Goal: Transaction & Acquisition: Register for event/course

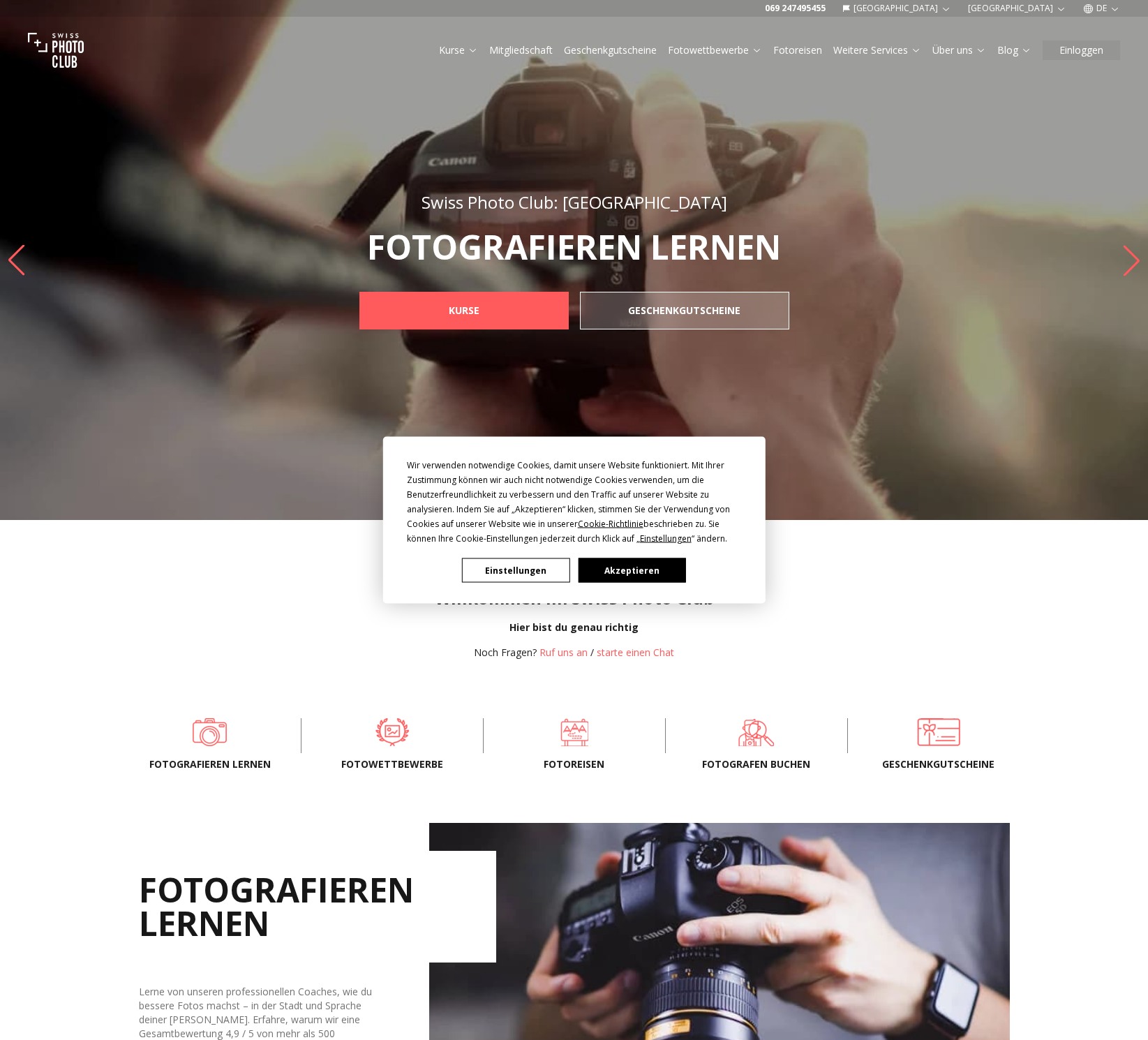
click at [643, 571] on button "Akzeptieren" at bounding box center [632, 570] width 108 height 25
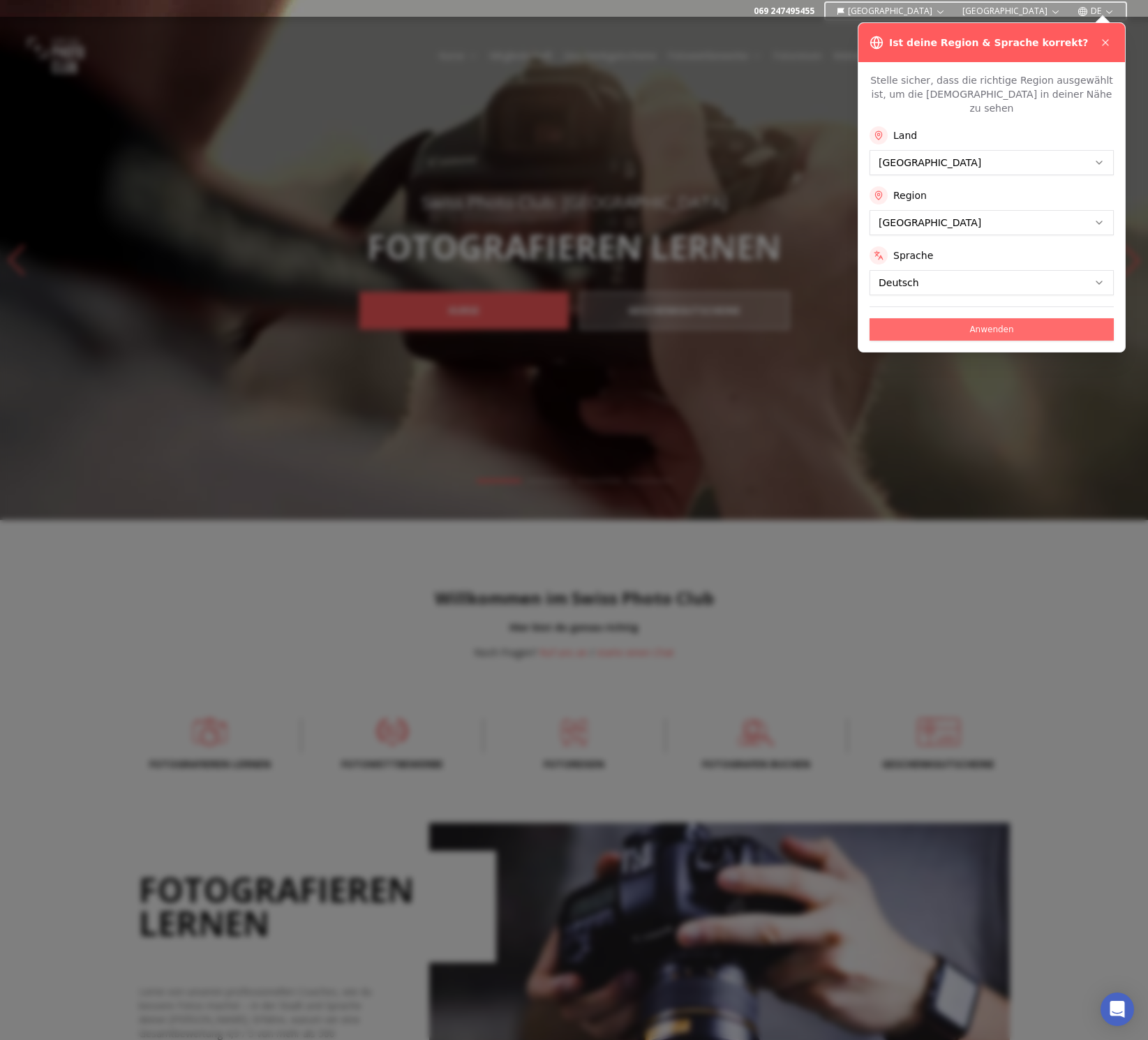
click at [1002, 320] on button "Anwenden" at bounding box center [991, 329] width 244 height 22
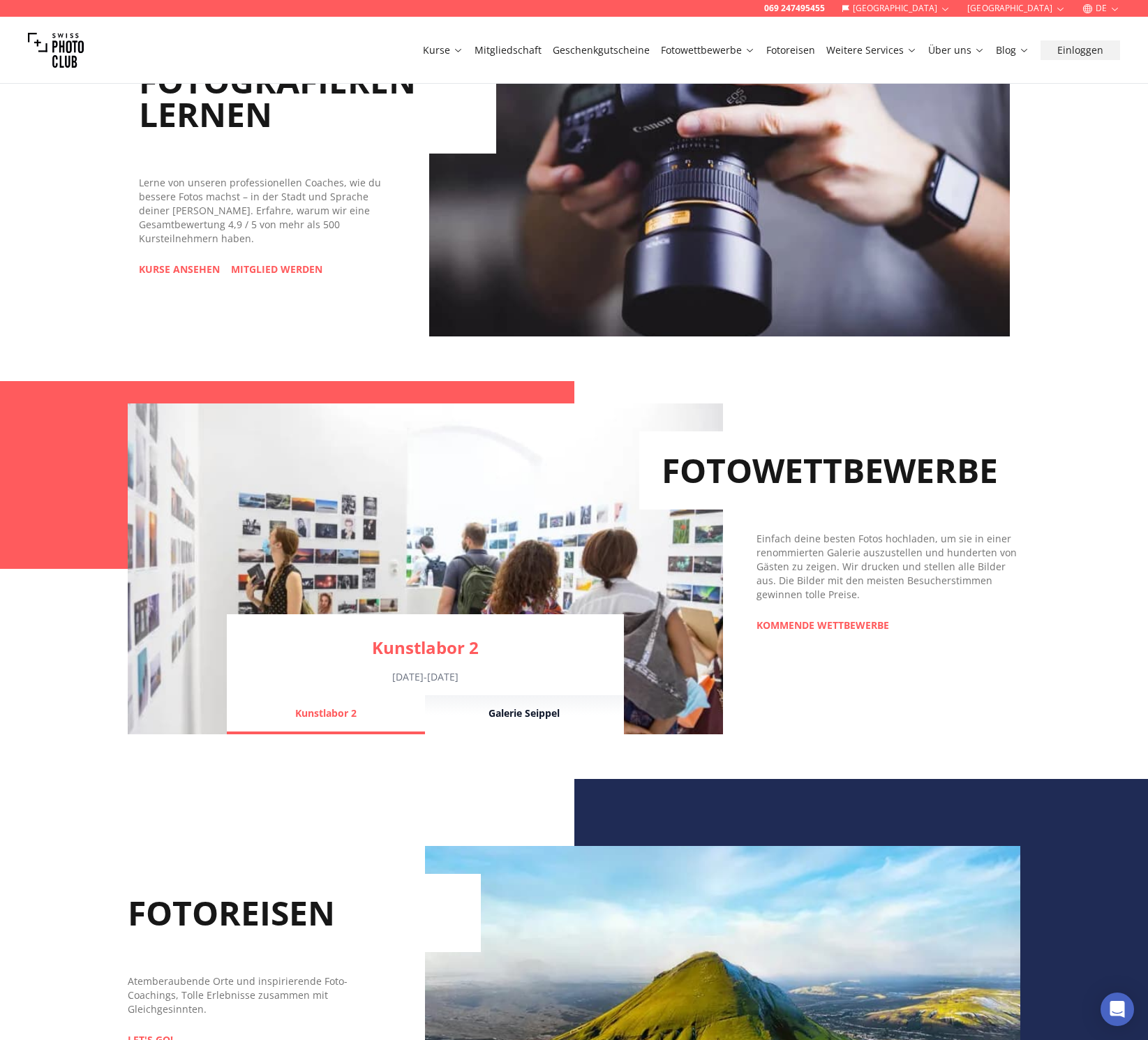
scroll to position [809, 0]
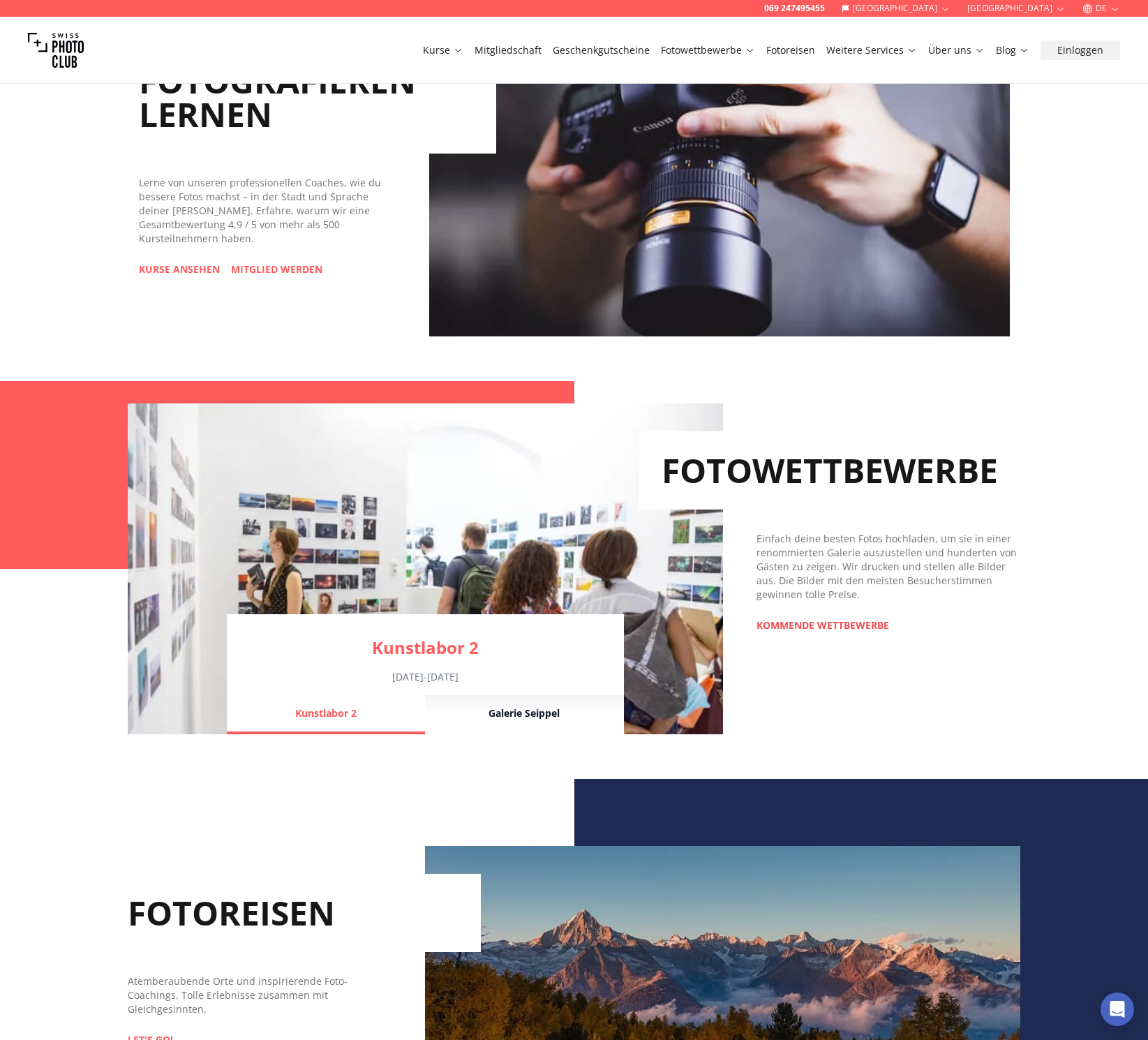
click at [861, 626] on link "KOMMENDE WETTBEWERBE" at bounding box center [823, 625] width 132 height 14
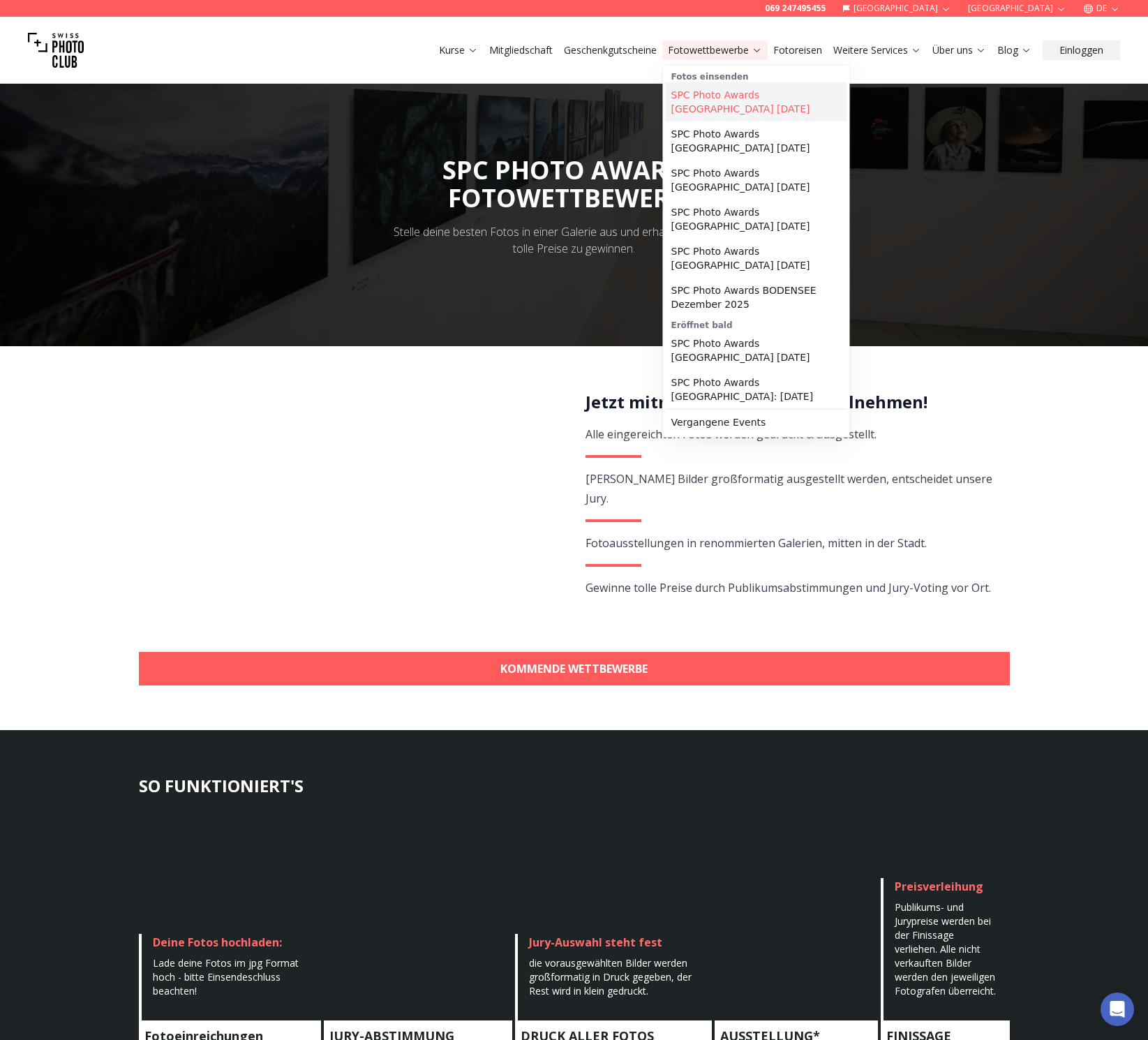
click at [733, 103] on link "SPC Photo Awards [GEOGRAPHIC_DATA] [DATE]" at bounding box center [756, 102] width 181 height 39
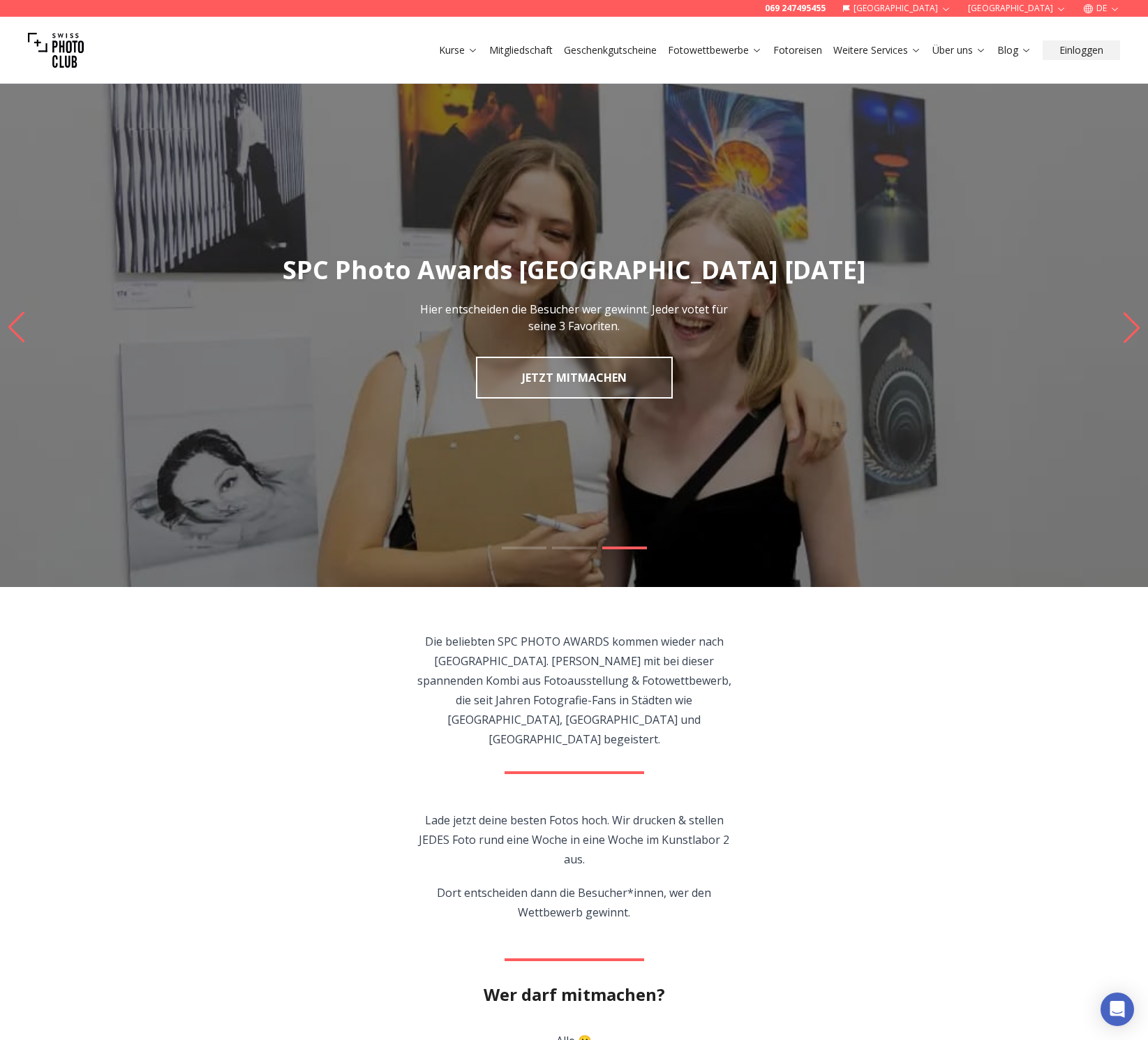
click at [612, 384] on link "JETZT MITMACHEN" at bounding box center [574, 378] width 197 height 42
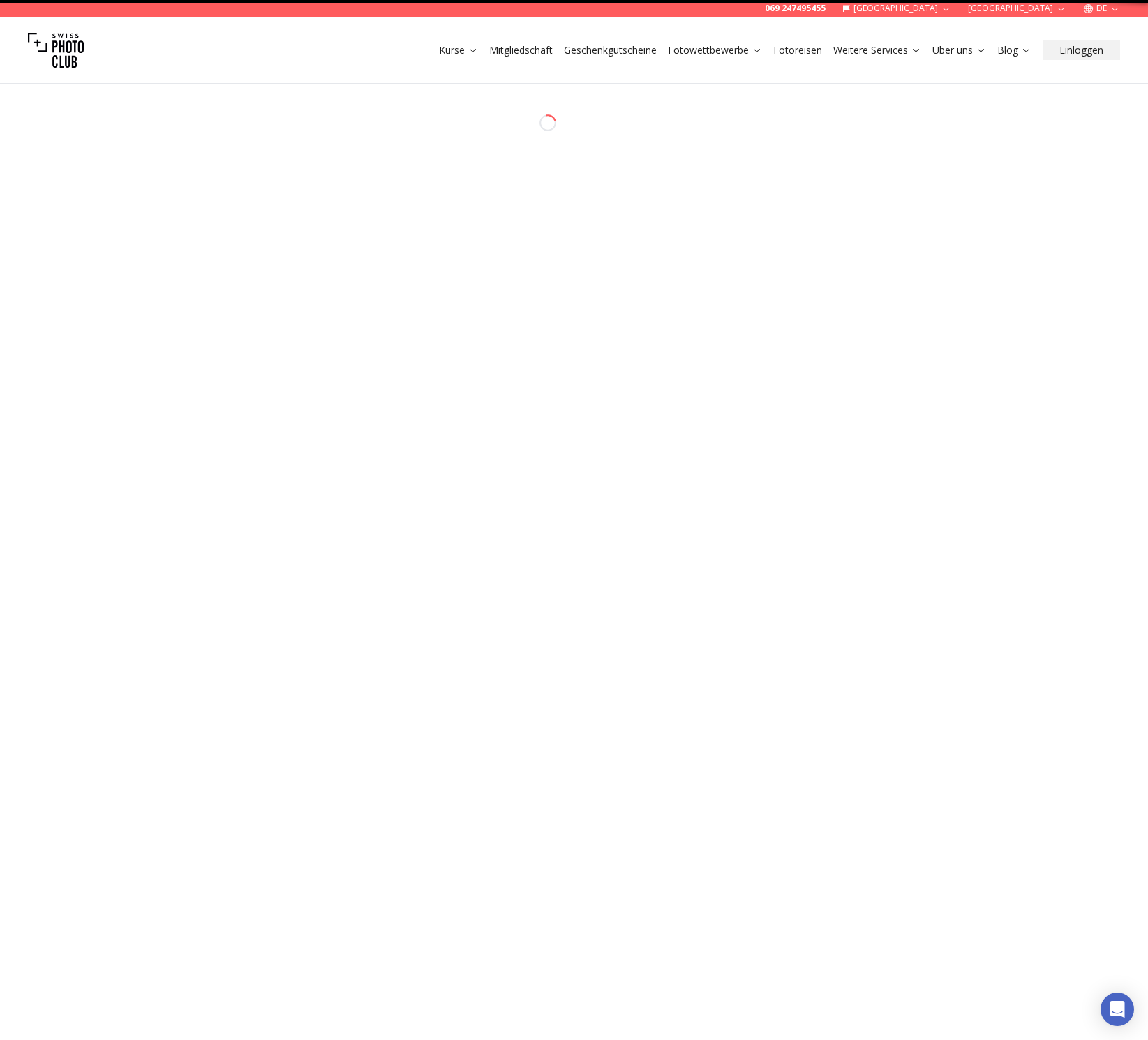
select select "*******"
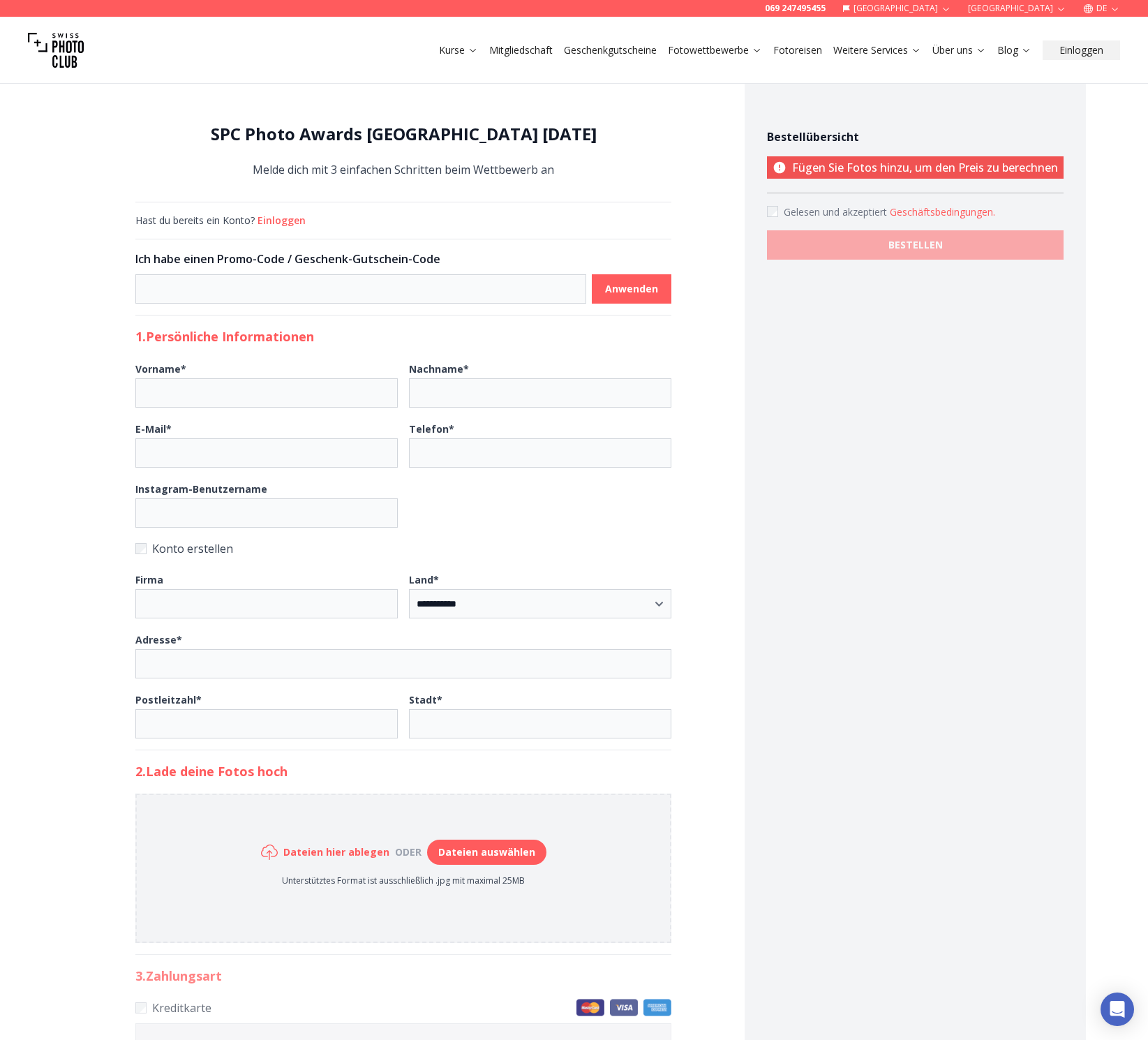
click at [946, 210] on button "Geschäftsbedingungen ." at bounding box center [942, 212] width 106 height 14
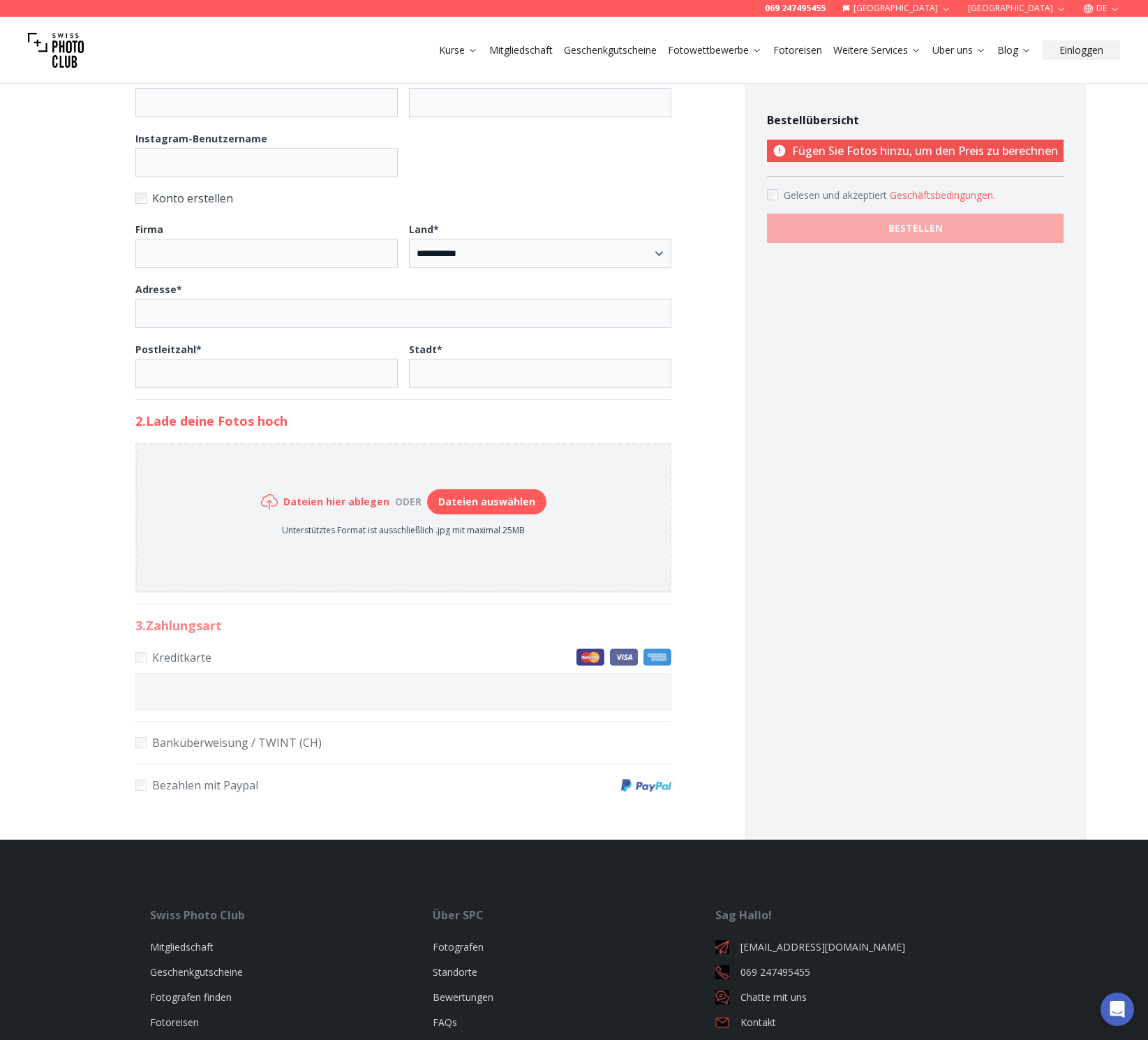
click at [956, 411] on div at bounding box center [574, 520] width 1148 height 1040
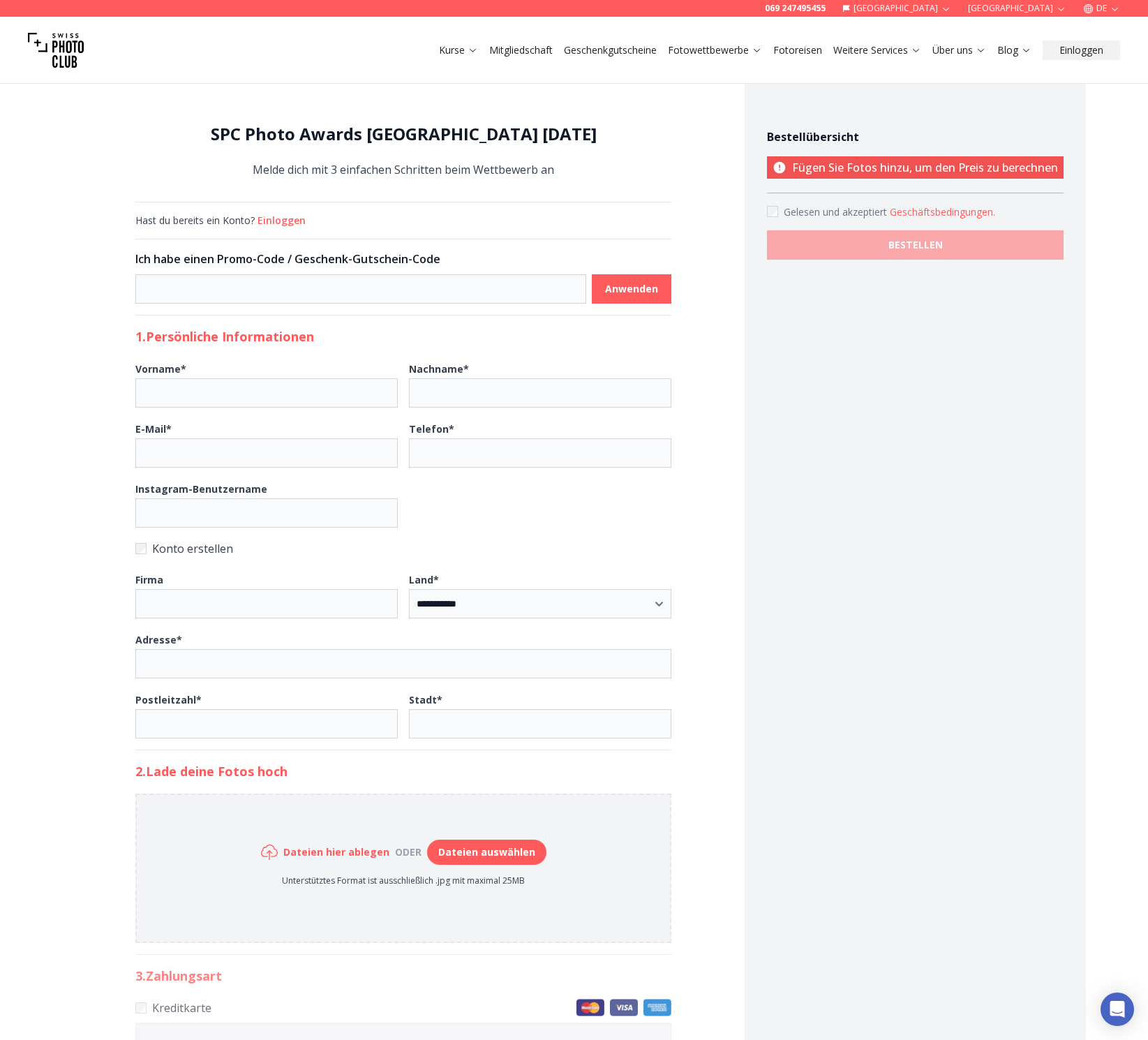
click at [779, 169] on icon at bounding box center [779, 168] width 12 height 12
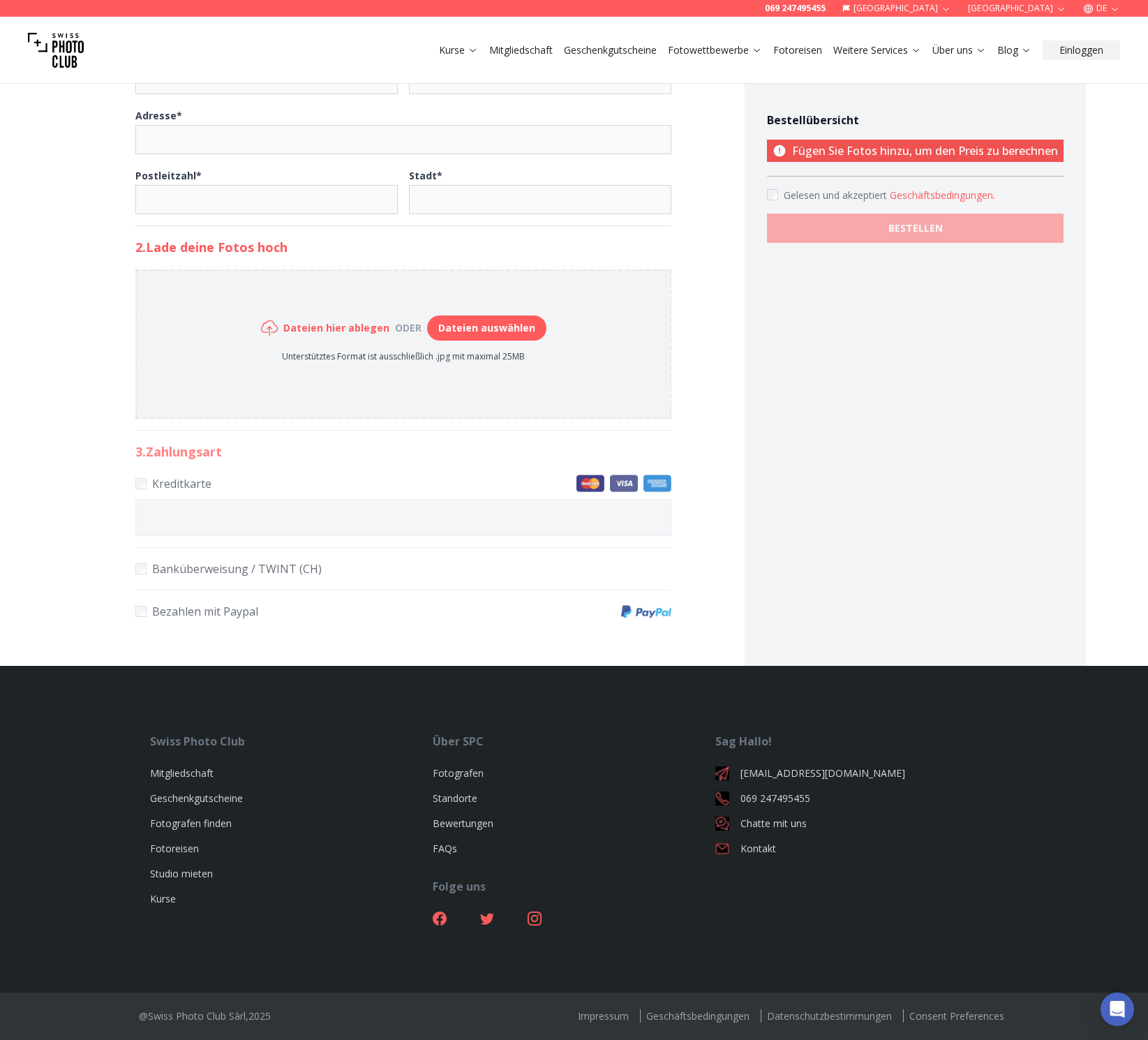
scroll to position [524, 0]
click at [192, 824] on link "Fotografen finden" at bounding box center [191, 824] width 82 height 13
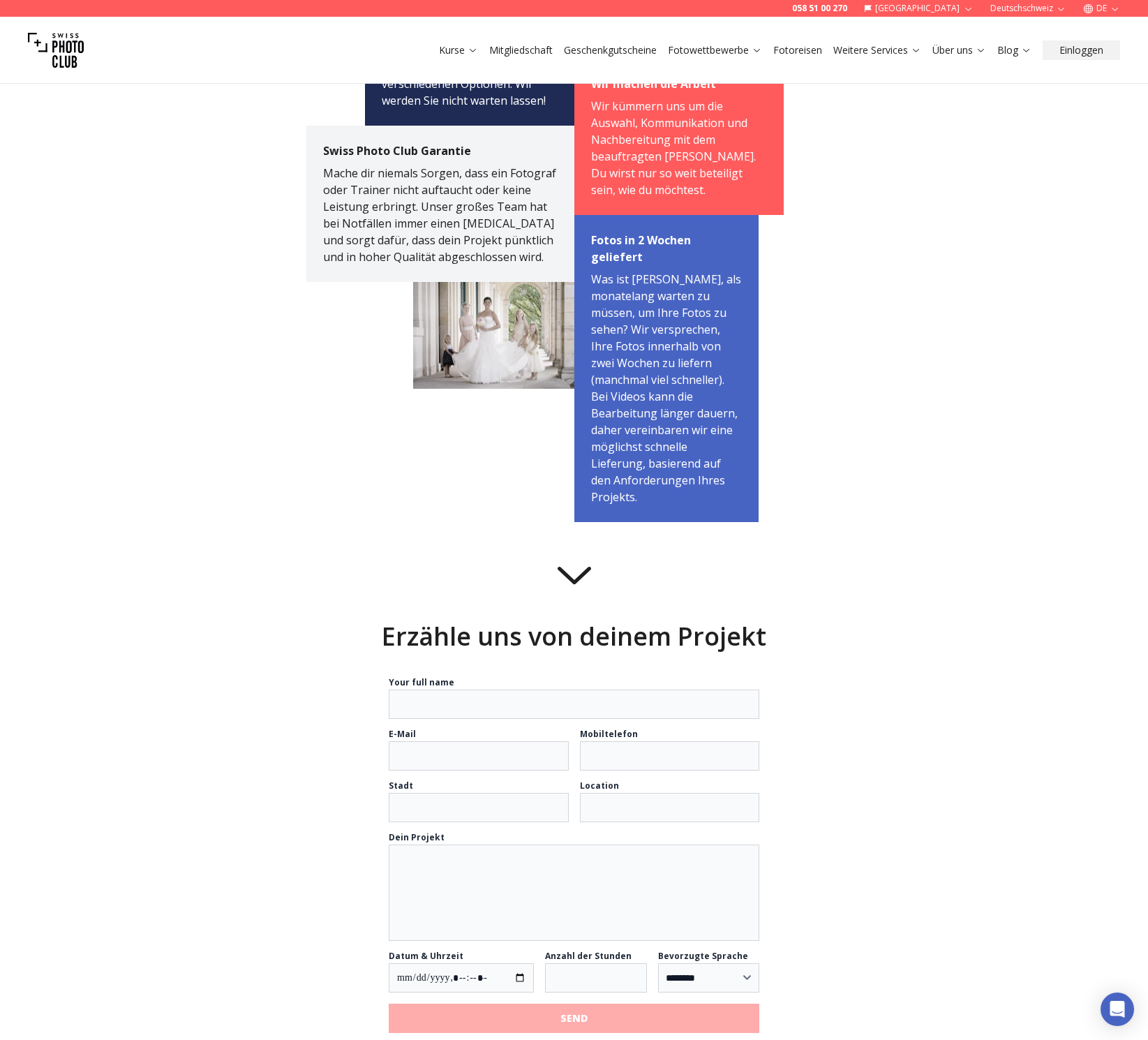
scroll to position [778, 0]
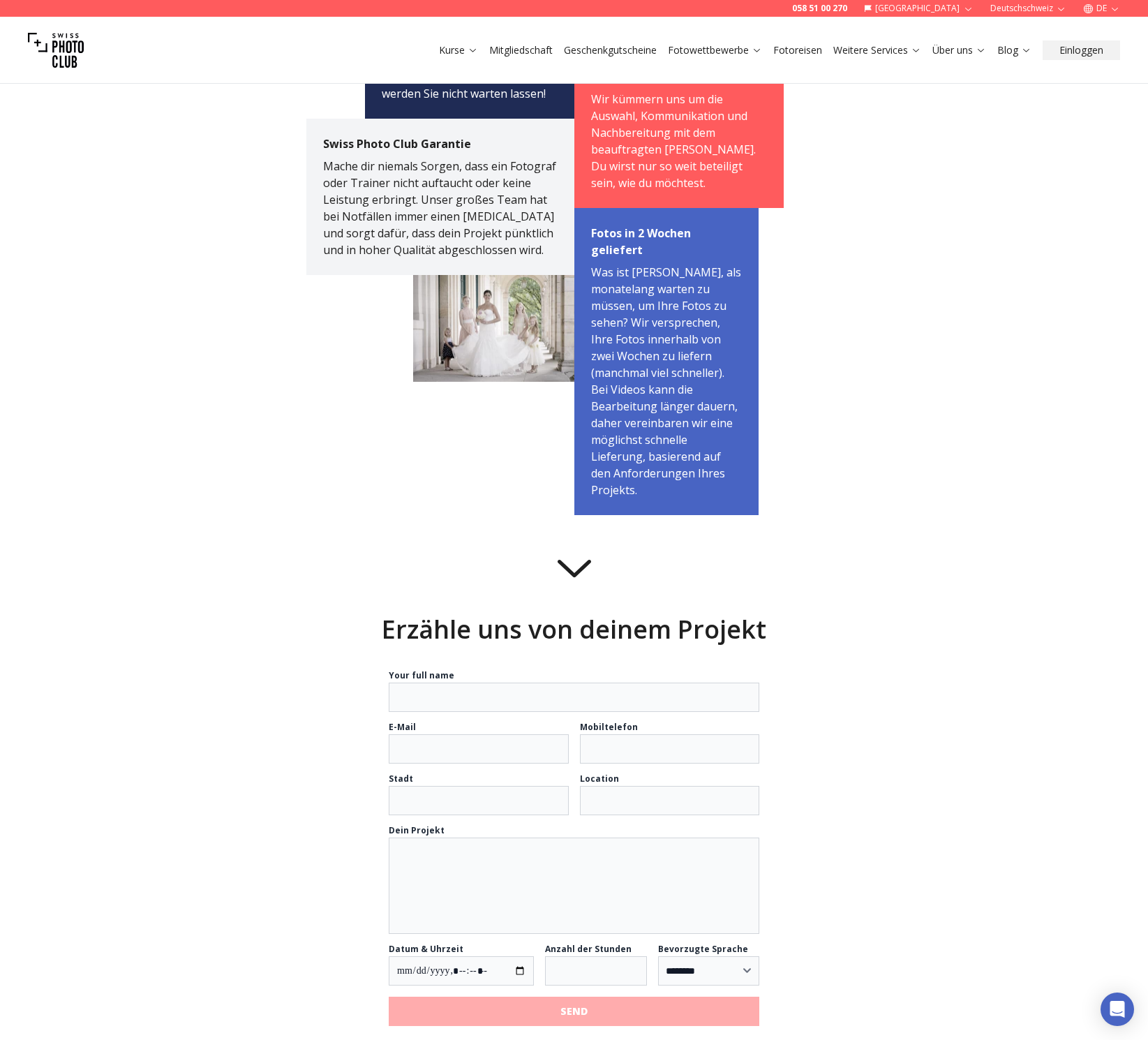
select select "*******"
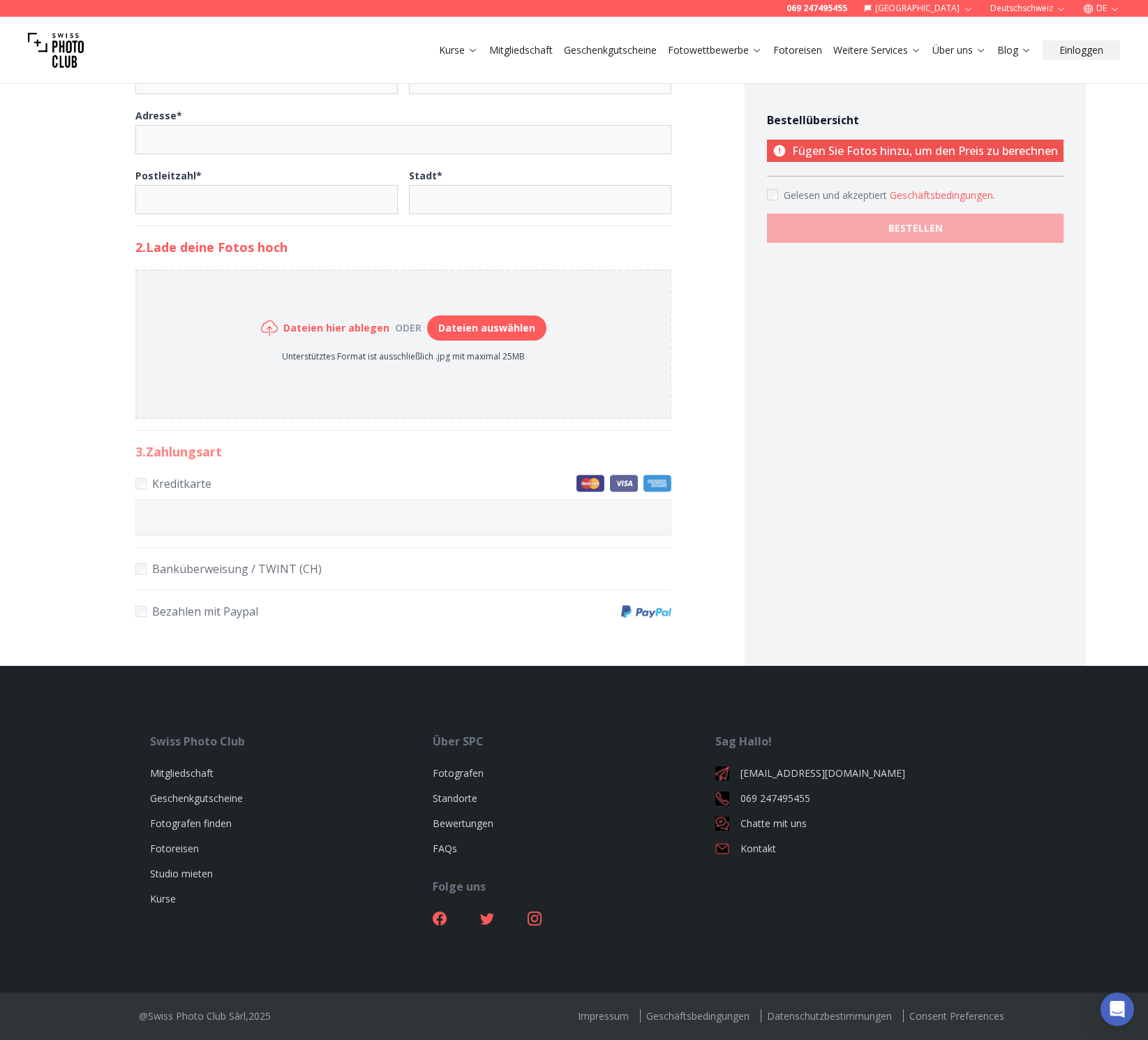
scroll to position [524, 0]
click at [194, 777] on link "Mitgliedschaft" at bounding box center [181, 773] width 63 height 13
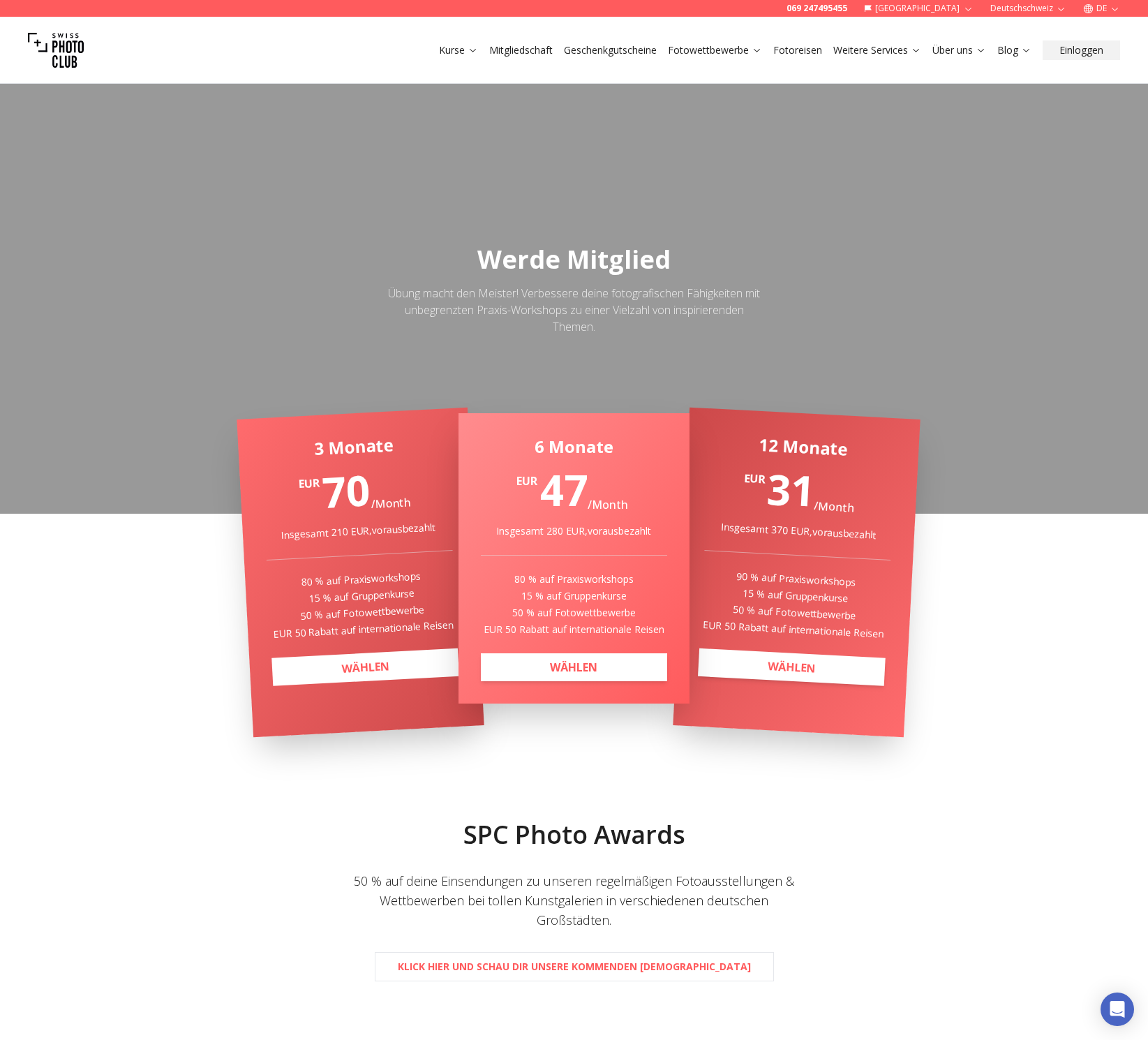
scroll to position [0, 1]
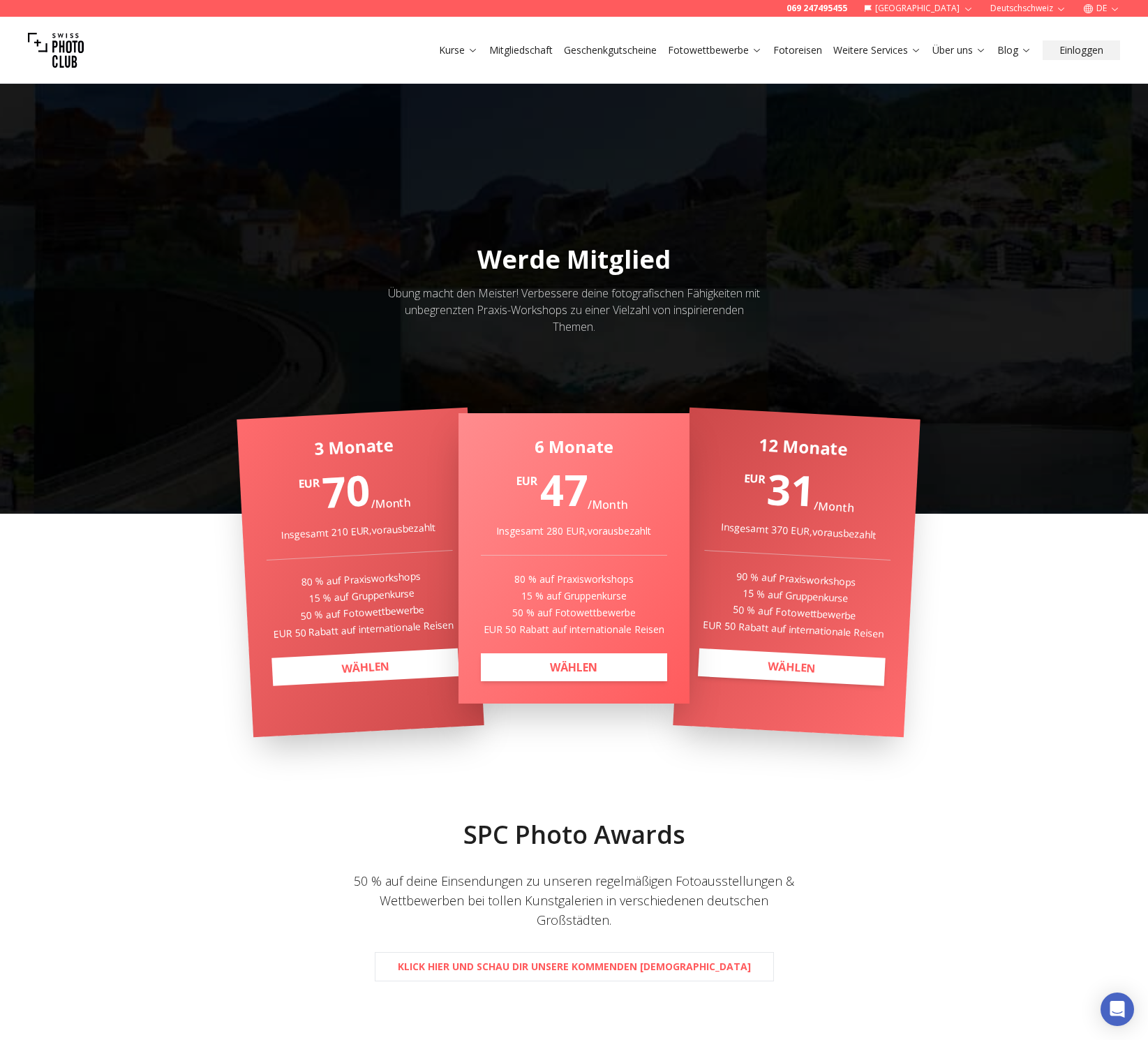
click at [322, 681] on link "WÄHLEN" at bounding box center [365, 667] width 187 height 38
select select "*******"
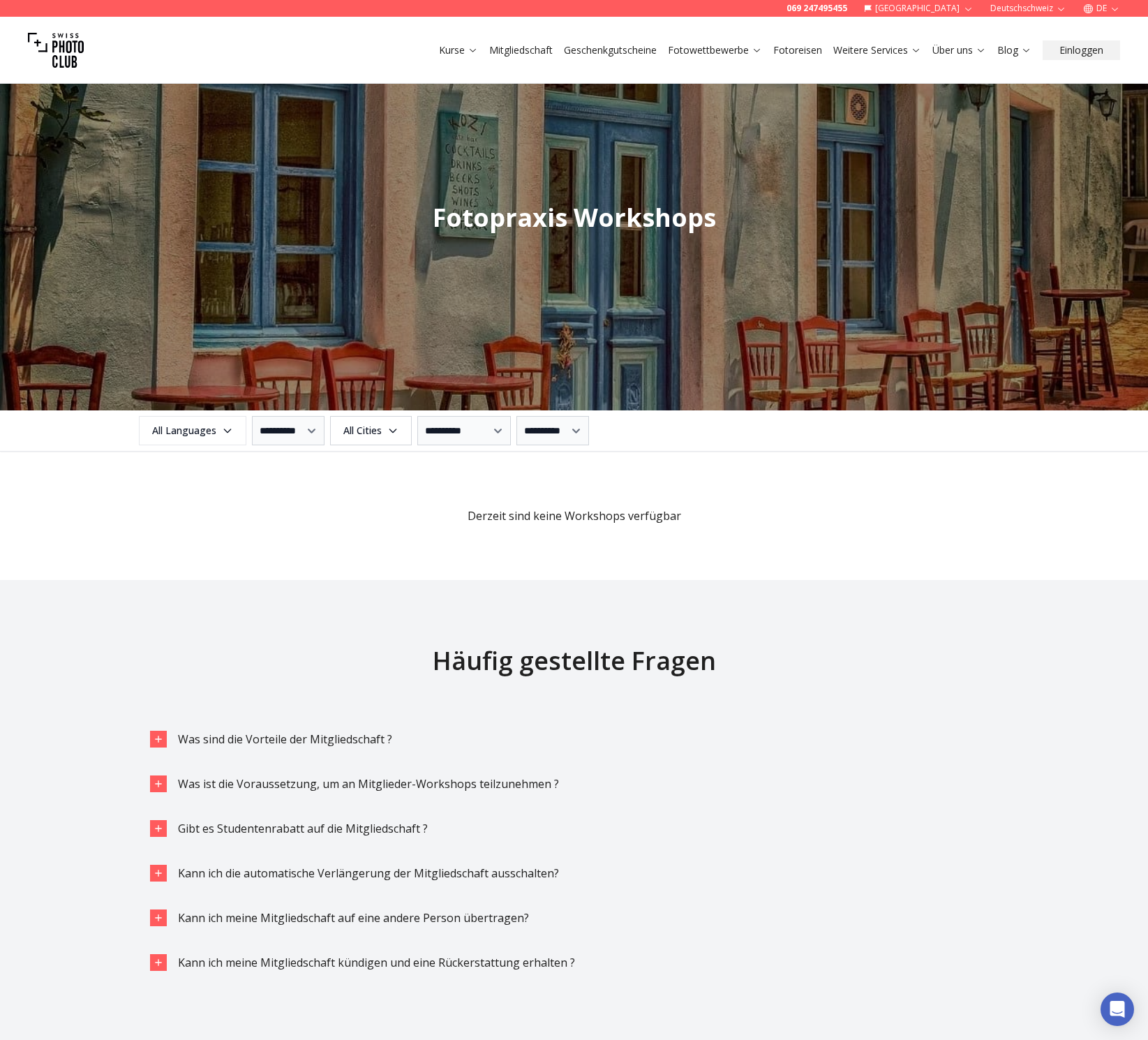
scroll to position [1355, 0]
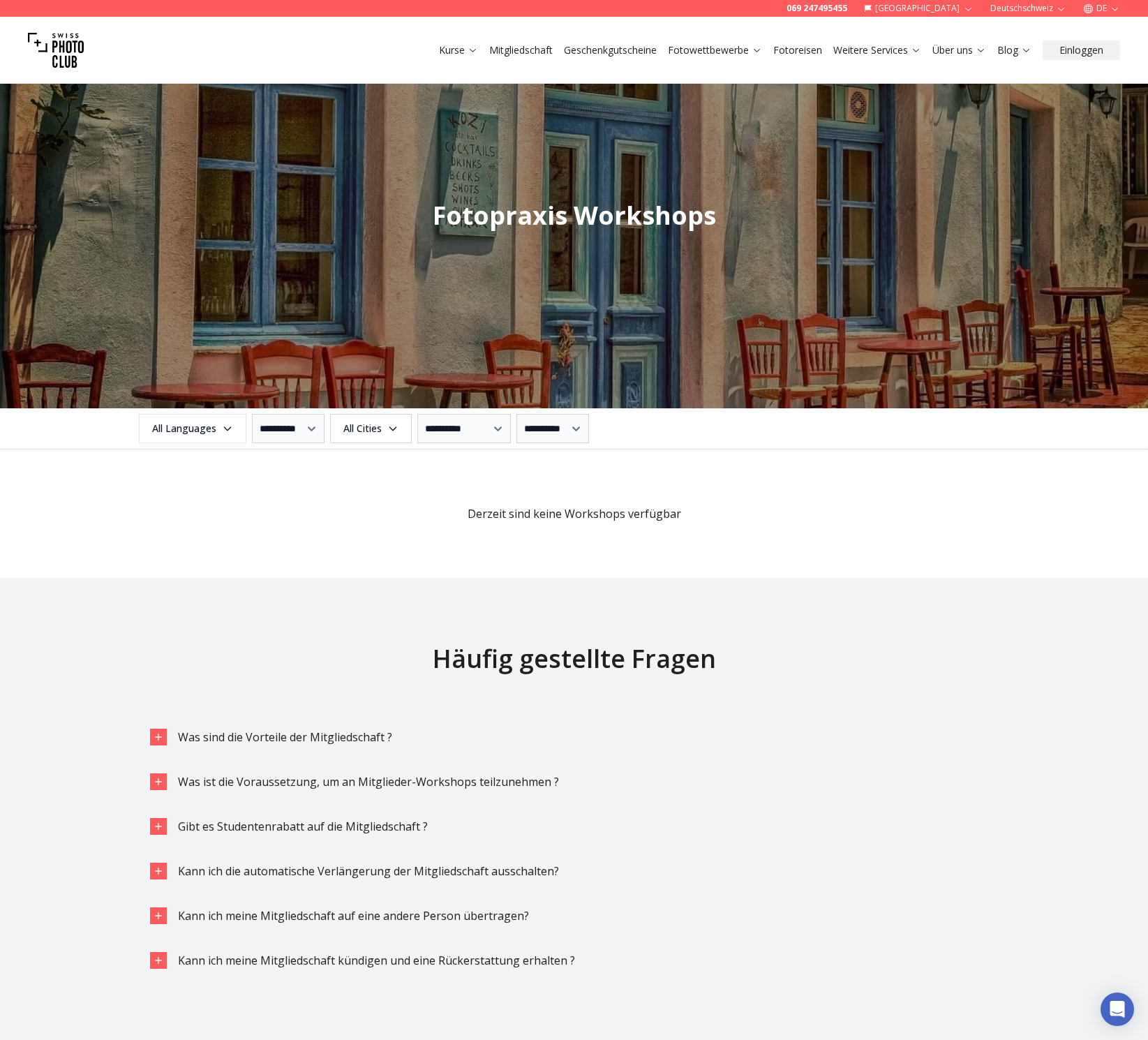
select select "*******"
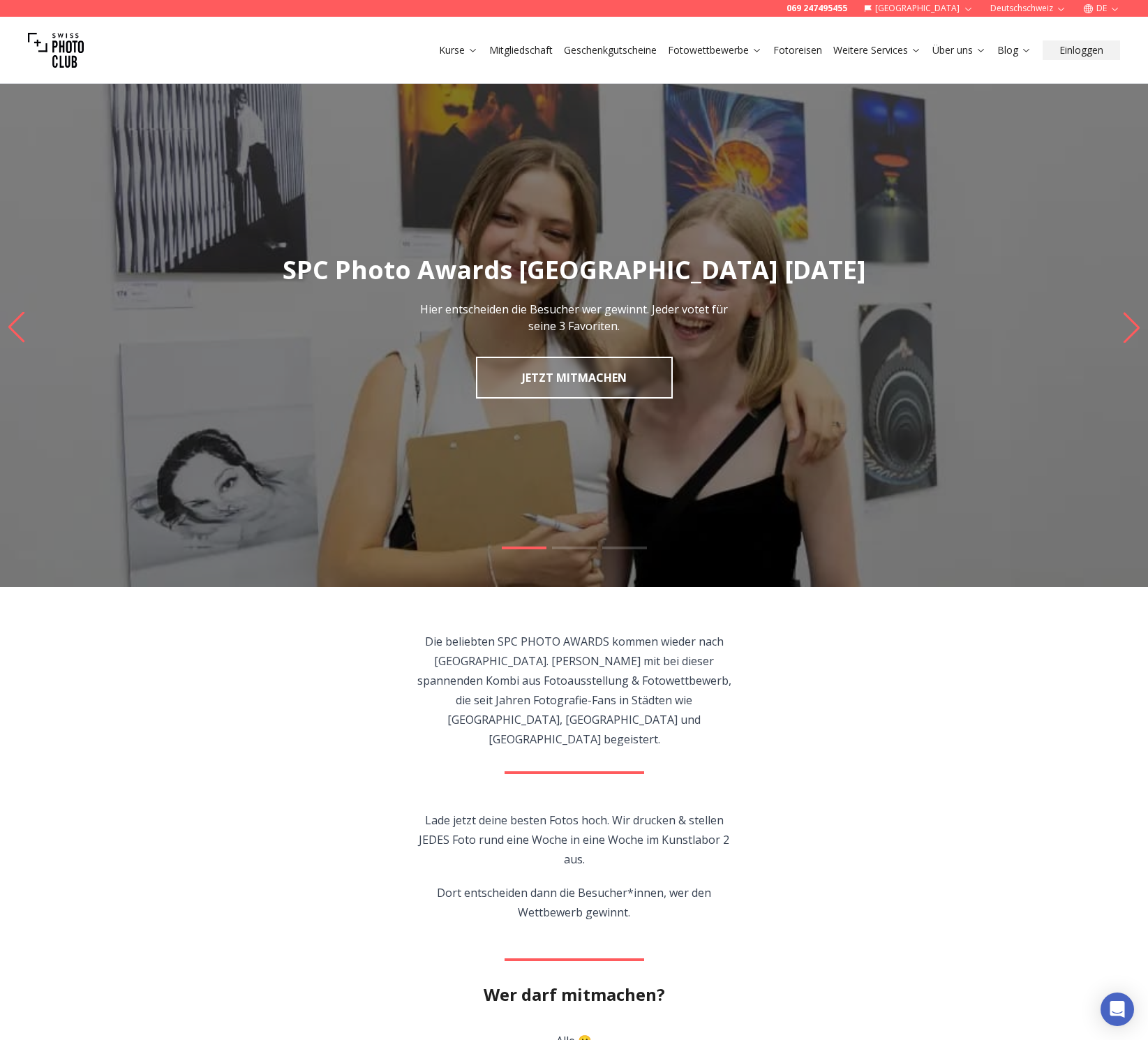
click at [775, 51] on link "Fotoreisen" at bounding box center [797, 50] width 49 height 14
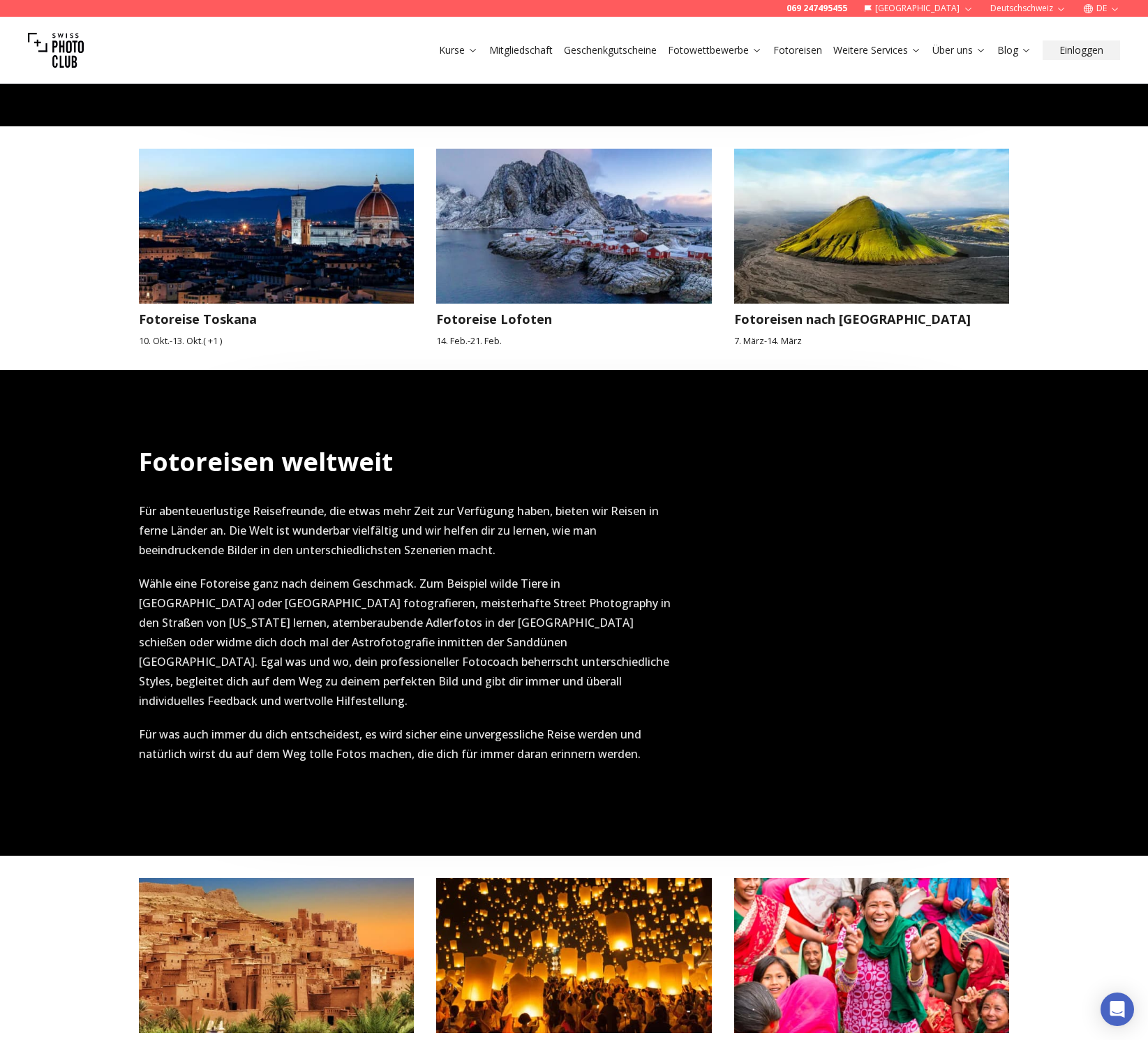
scroll to position [1257, 0]
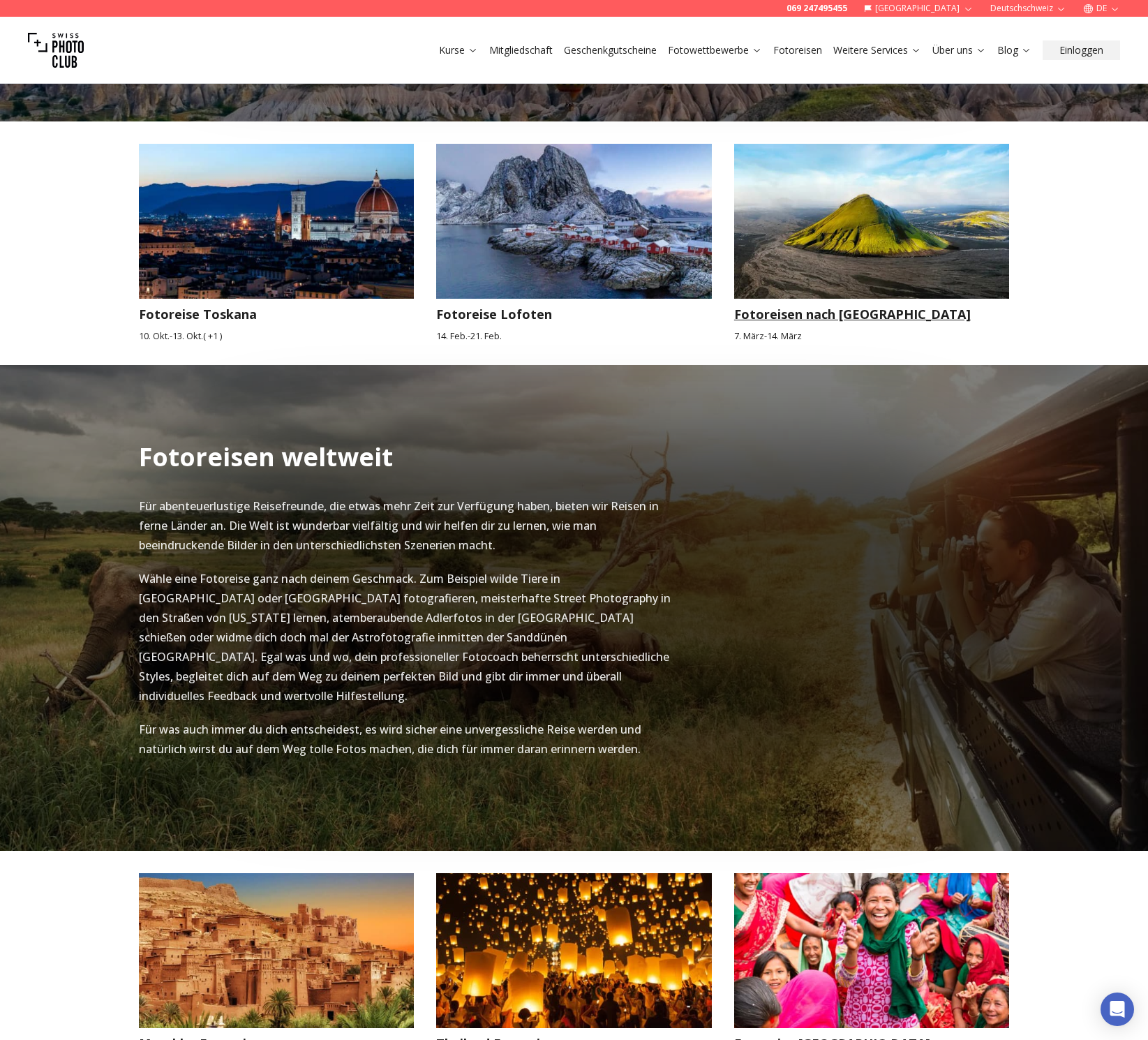
click at [820, 220] on img at bounding box center [872, 221] width 276 height 155
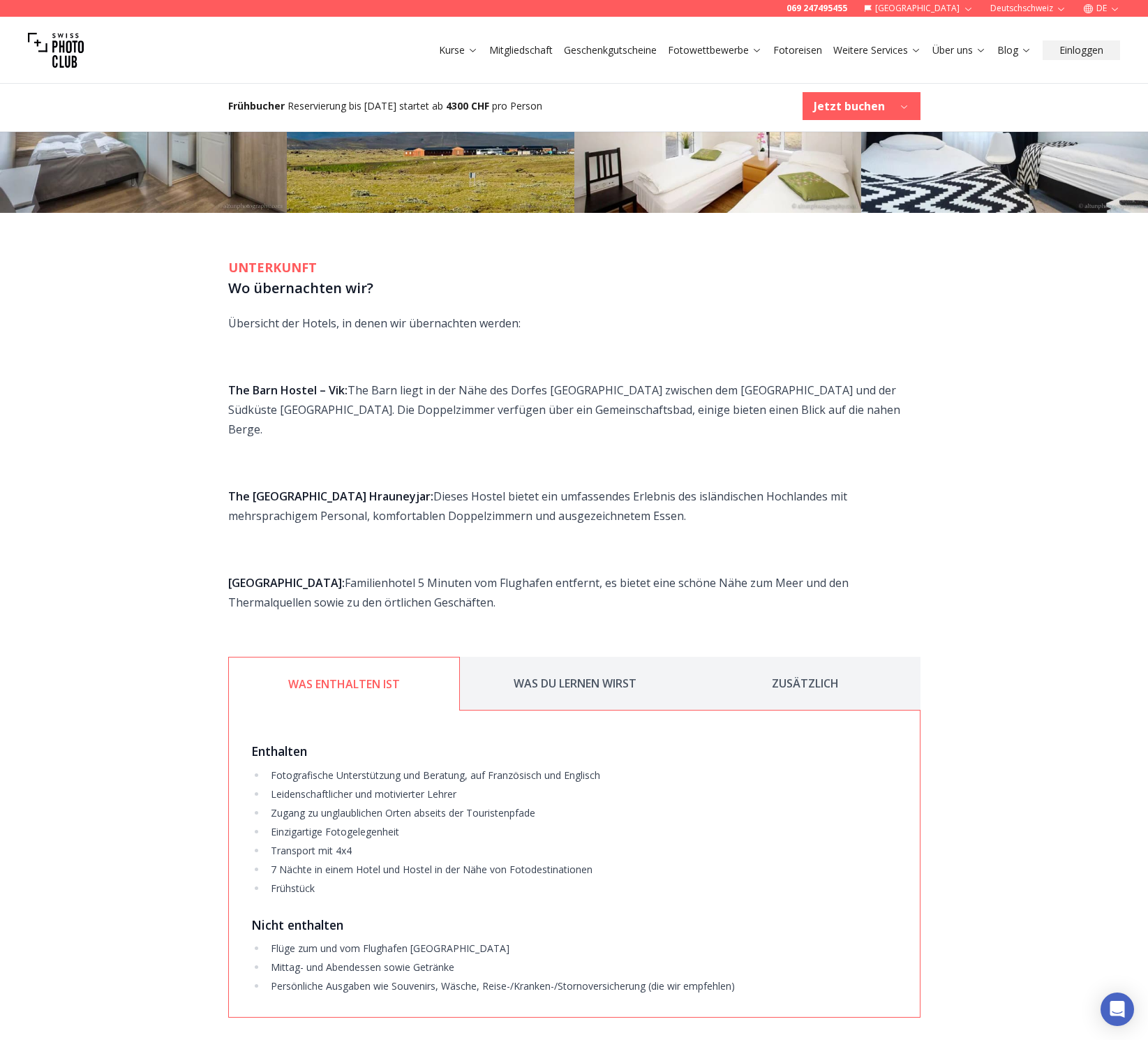
scroll to position [2607, 0]
click at [562, 656] on button "WAS DU LERNEN WIRST" at bounding box center [575, 683] width 230 height 54
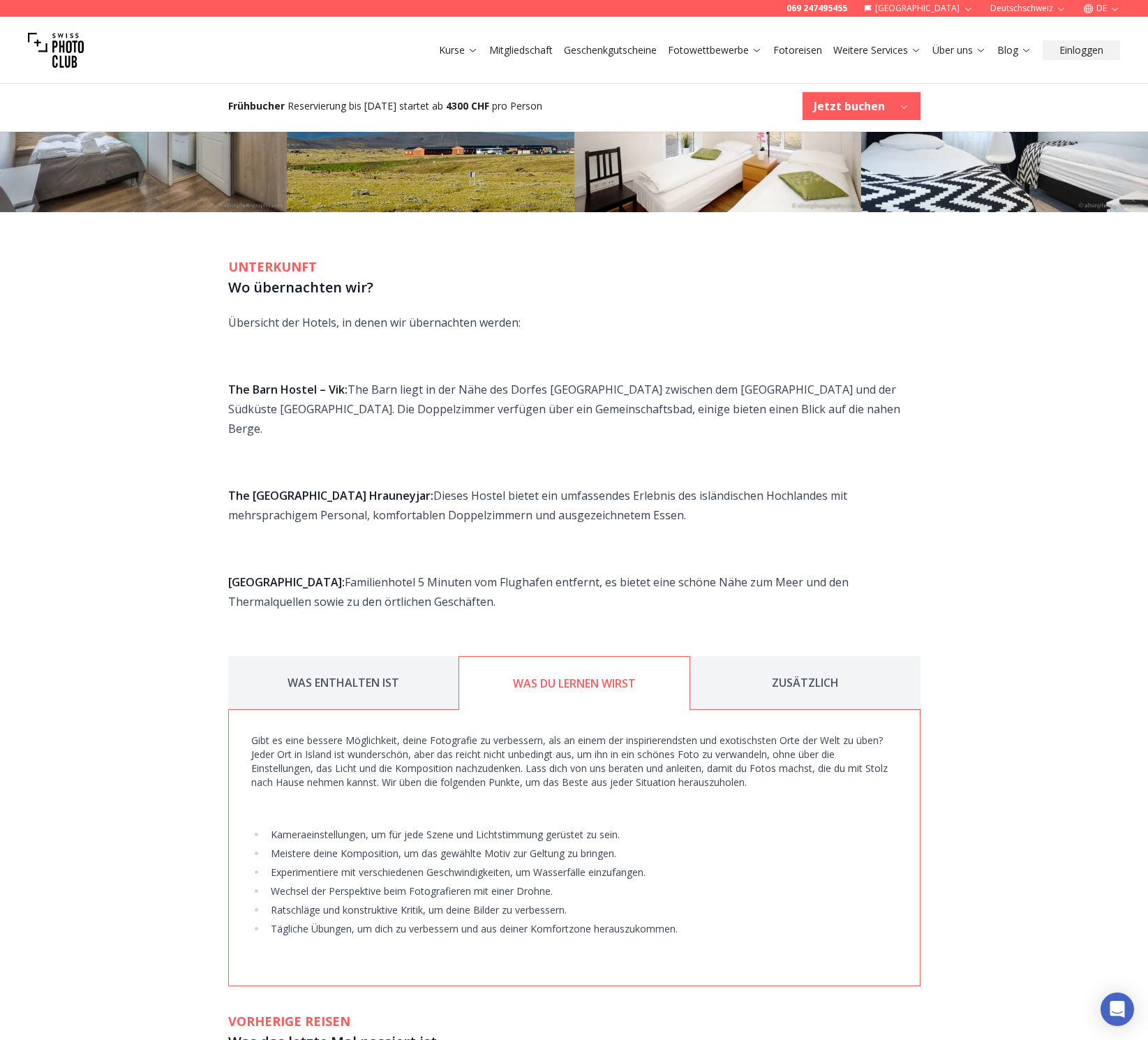
click at [779, 656] on button "ZUSÄTZLICH" at bounding box center [805, 683] width 230 height 54
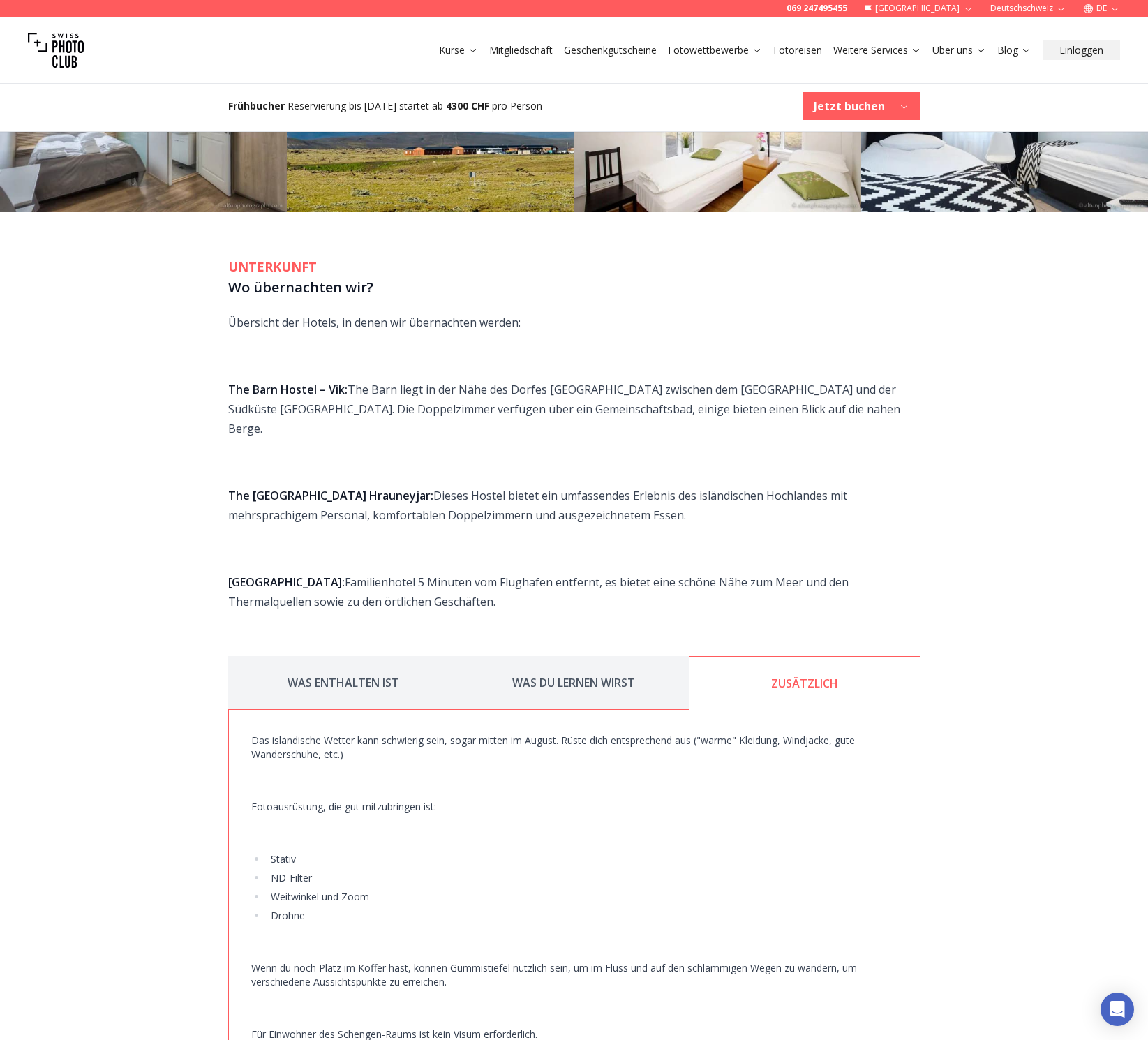
click at [381, 656] on button "WAS ENTHALTEN IST" at bounding box center [343, 683] width 230 height 54
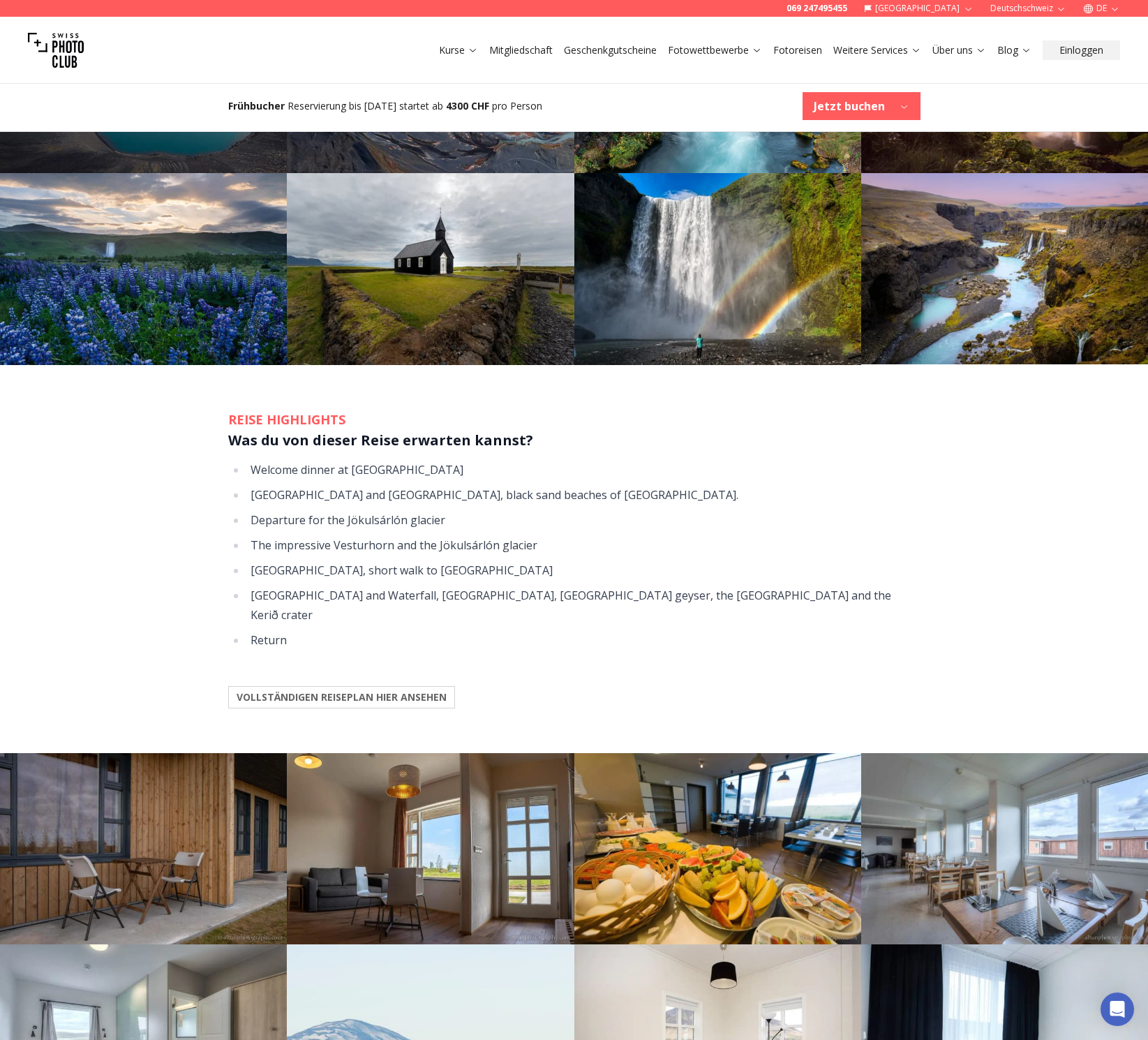
scroll to position [1688, 0]
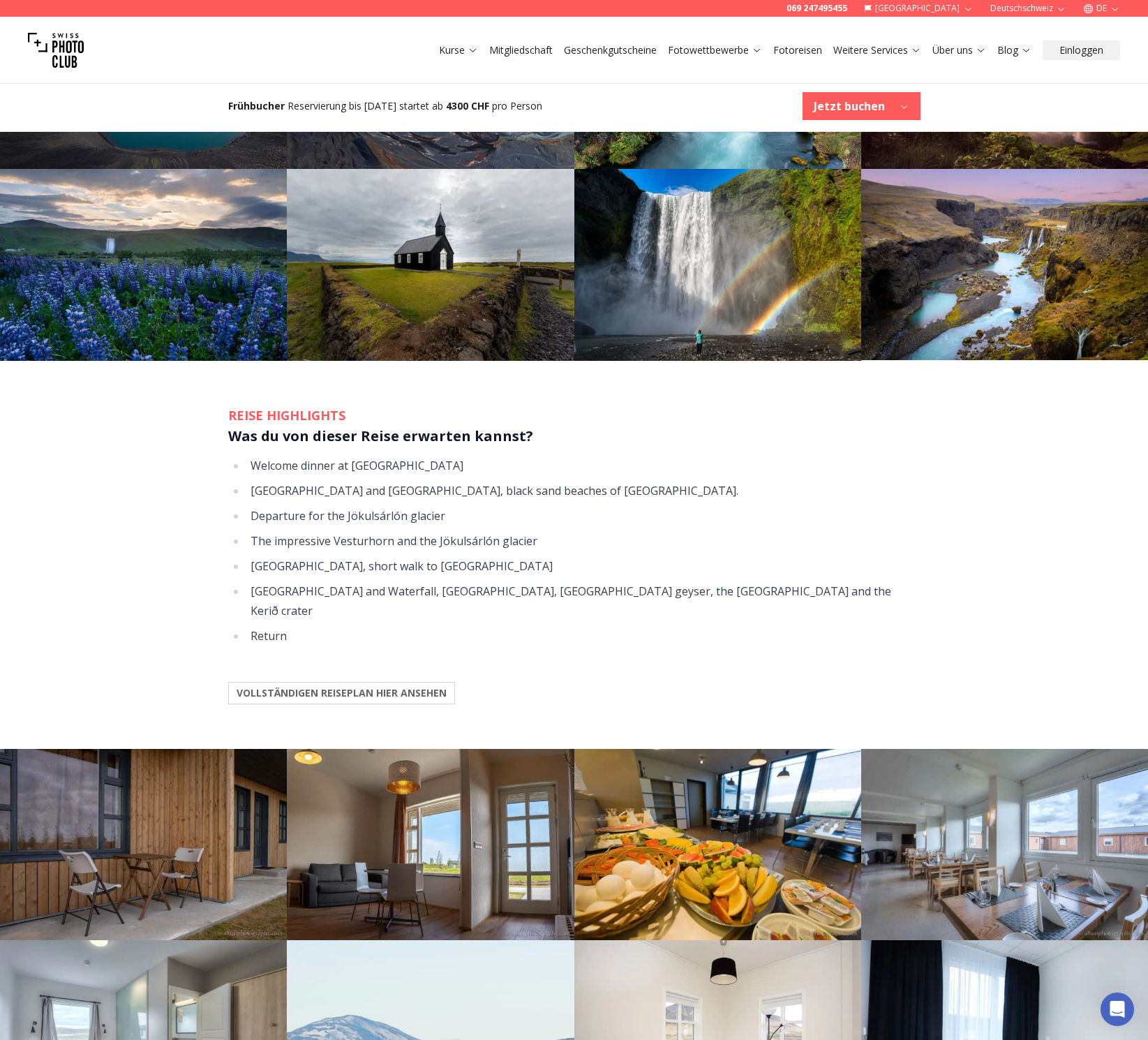
click at [431, 686] on b "VOLLSTÄNDIGEN REISEPLAN HIER ANSEHEN" at bounding box center [341, 693] width 210 height 14
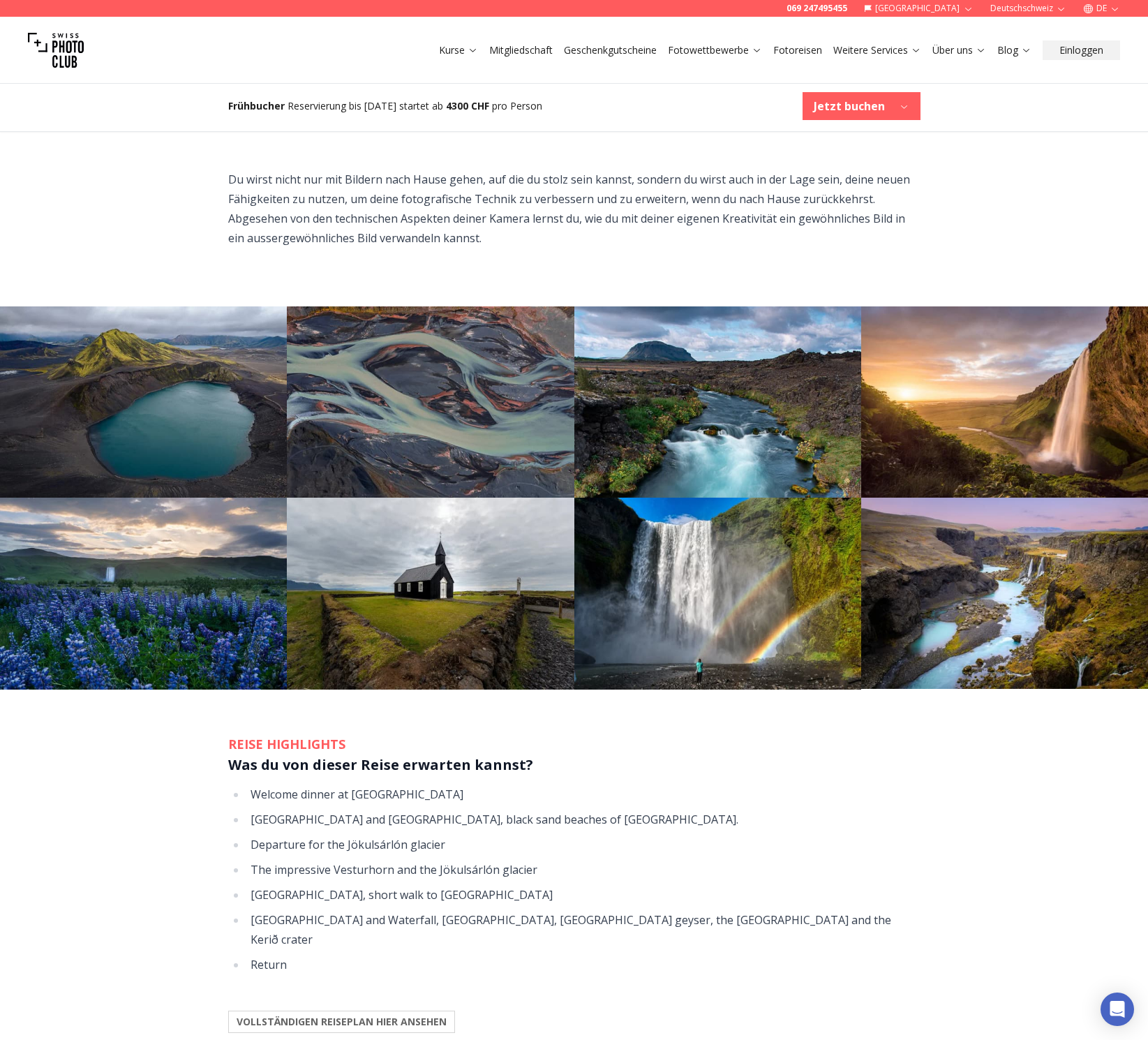
scroll to position [1357, 0]
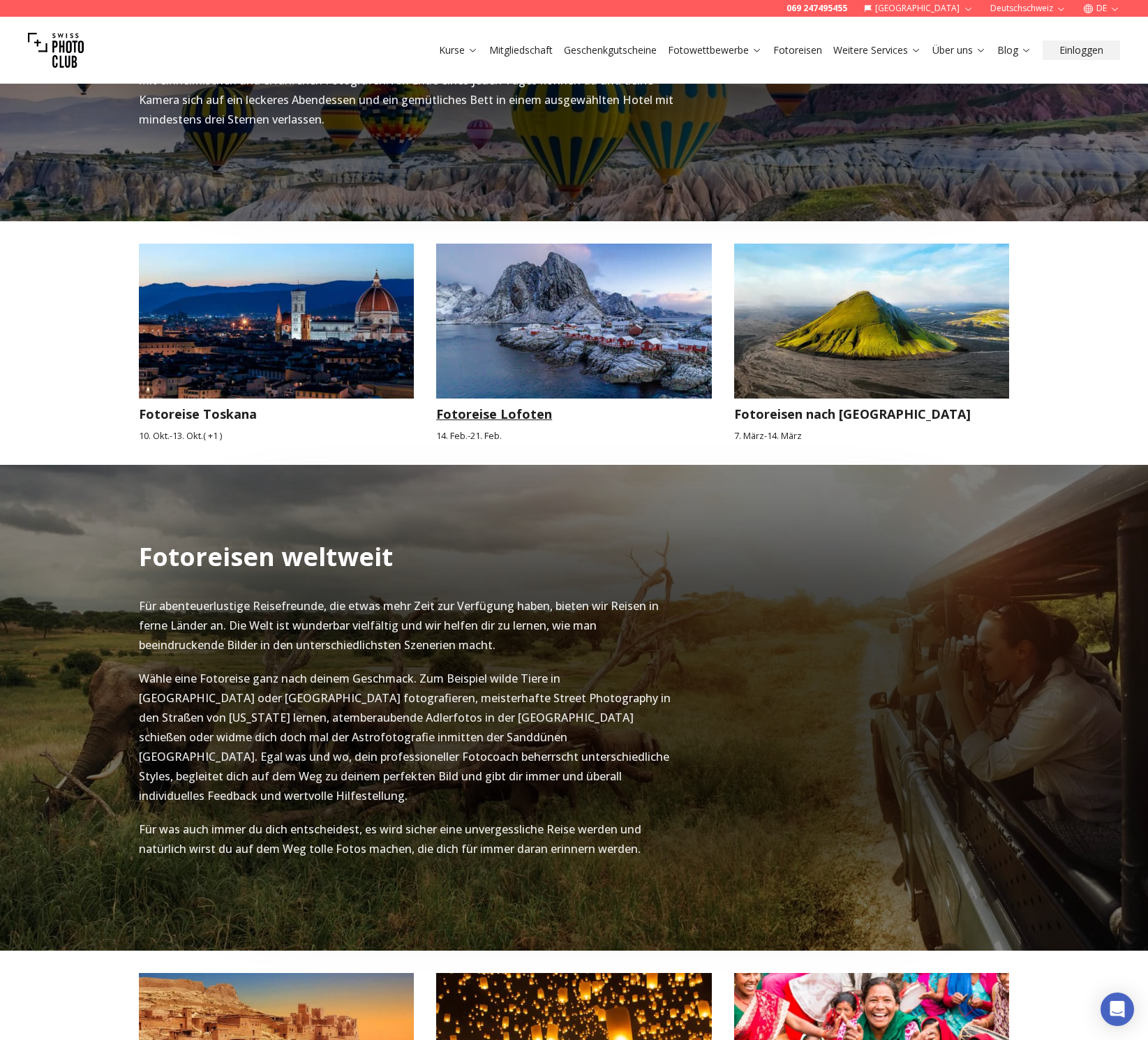
scroll to position [1159, 0]
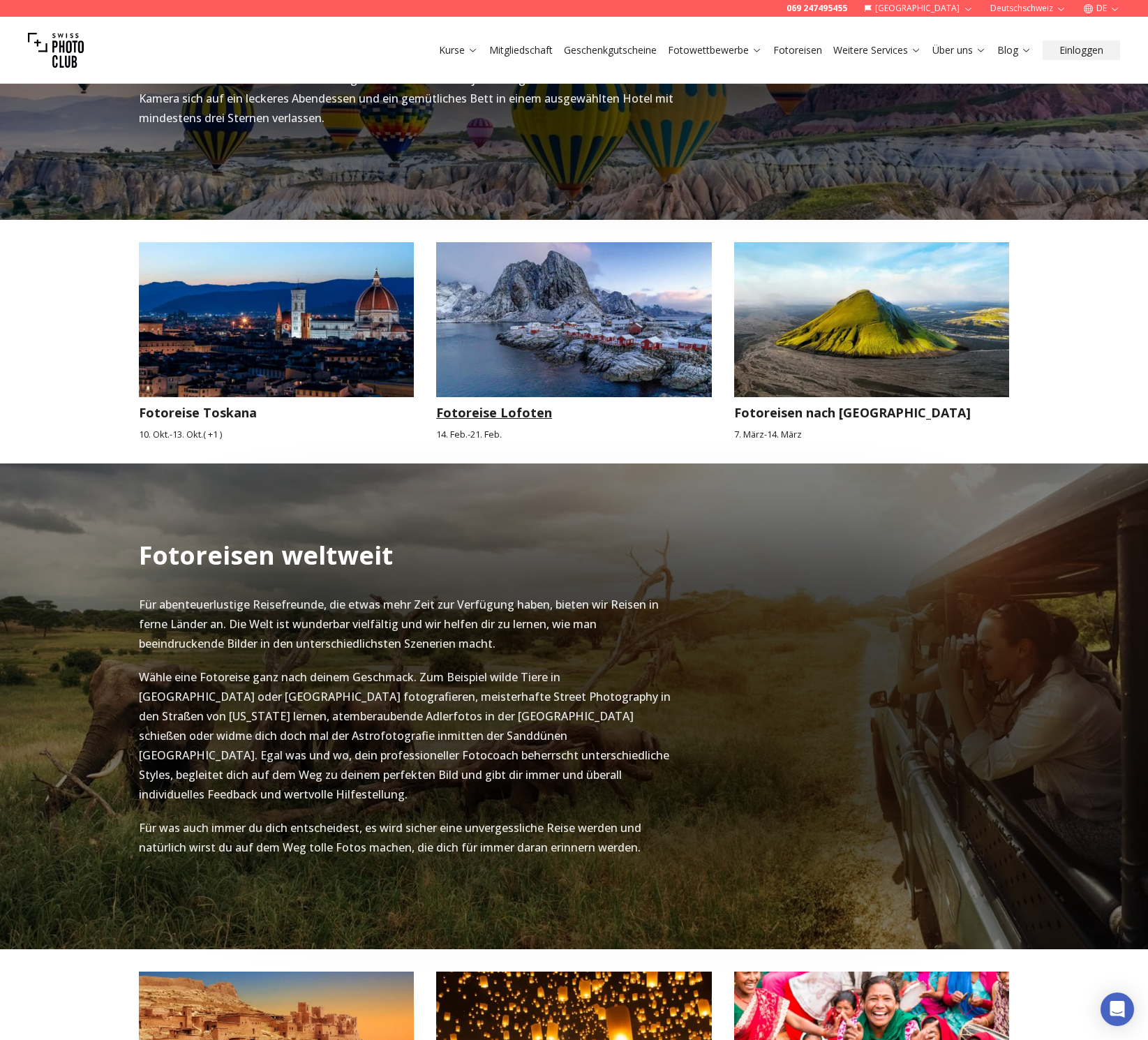
click at [648, 321] on img at bounding box center [574, 320] width 276 height 155
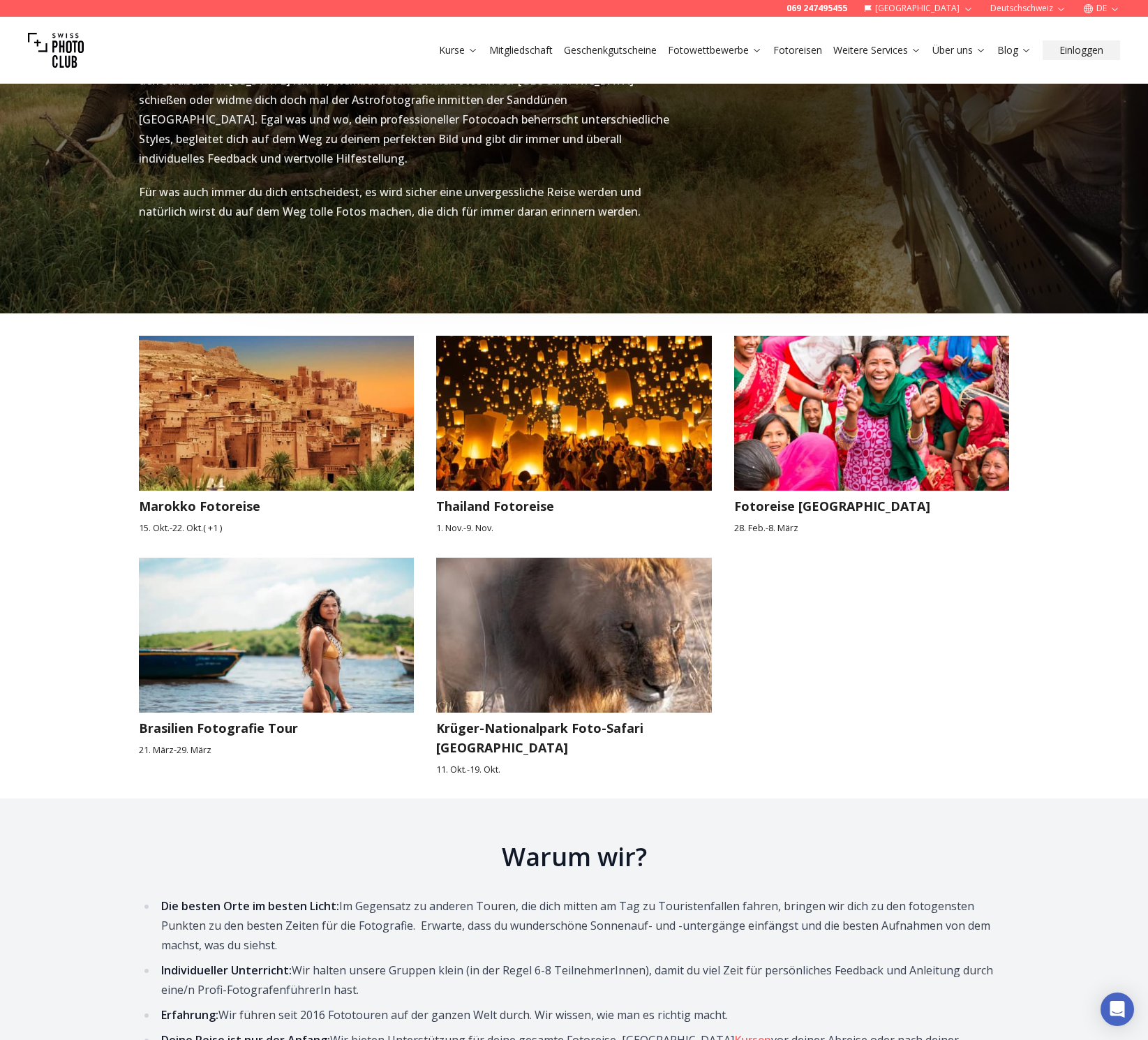
scroll to position [1816, 0]
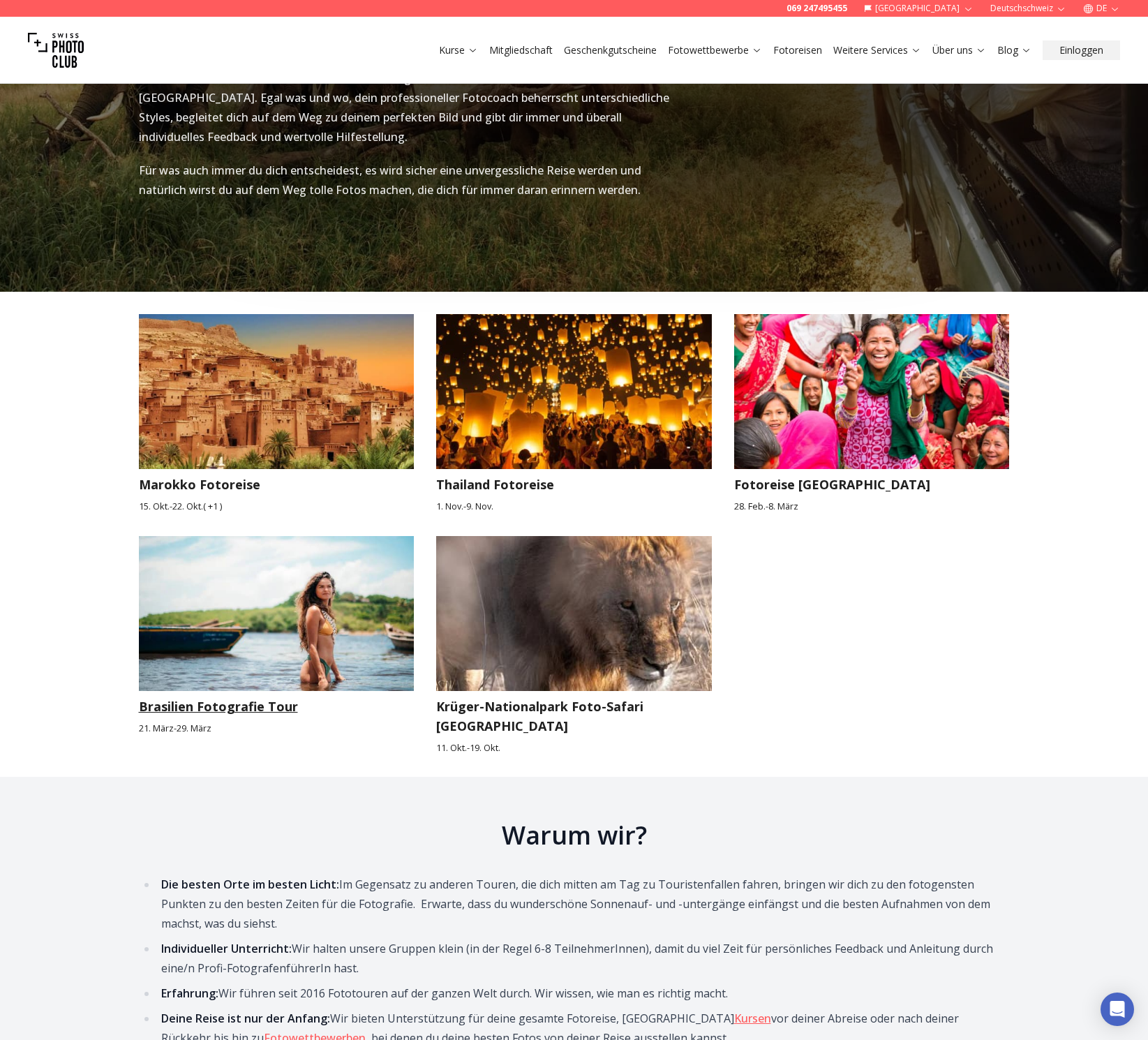
click at [308, 536] on img at bounding box center [276, 613] width 276 height 155
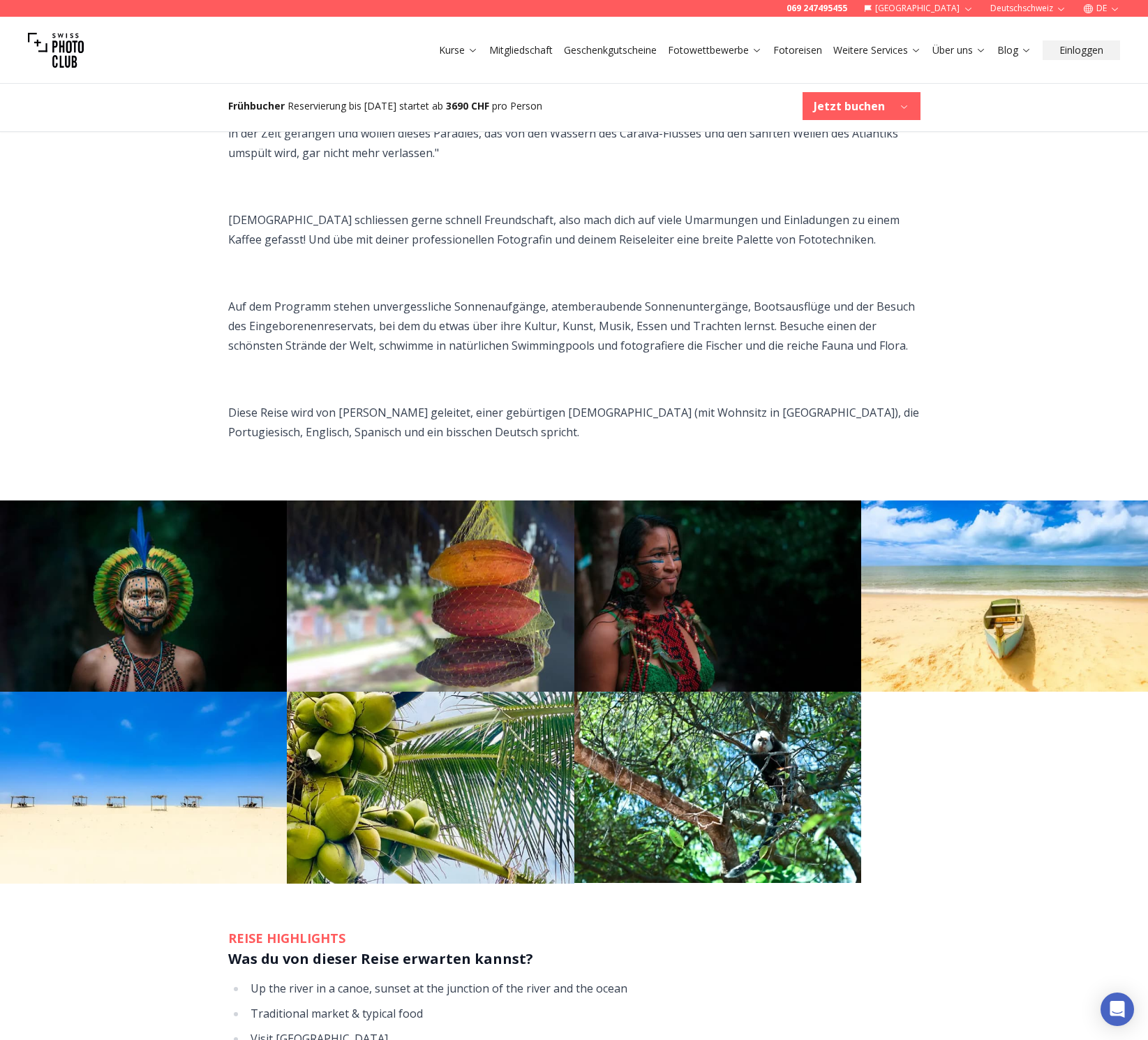
scroll to position [1259, 0]
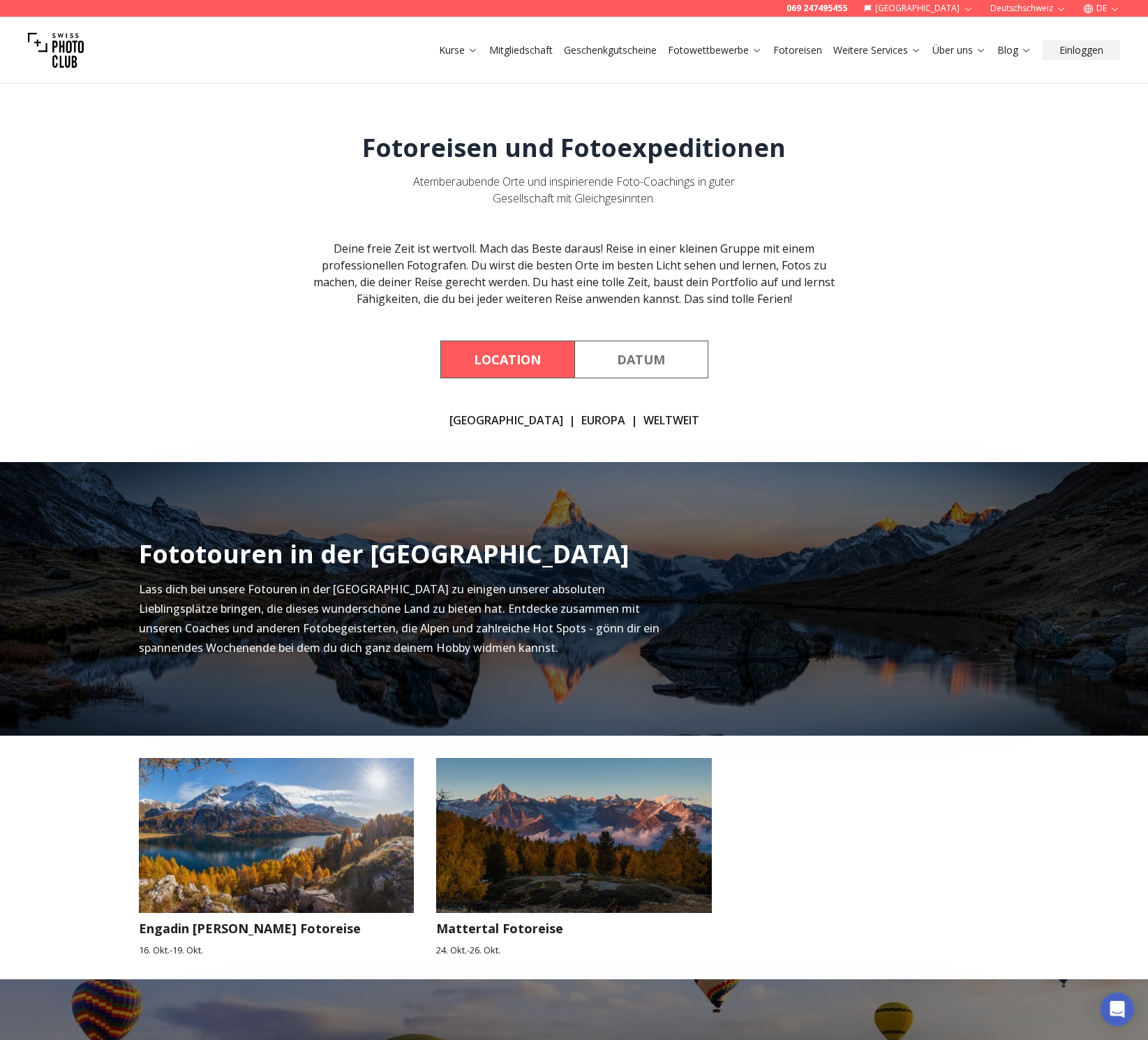
click at [526, 48] on link "Mitgliedschaft" at bounding box center [520, 50] width 63 height 14
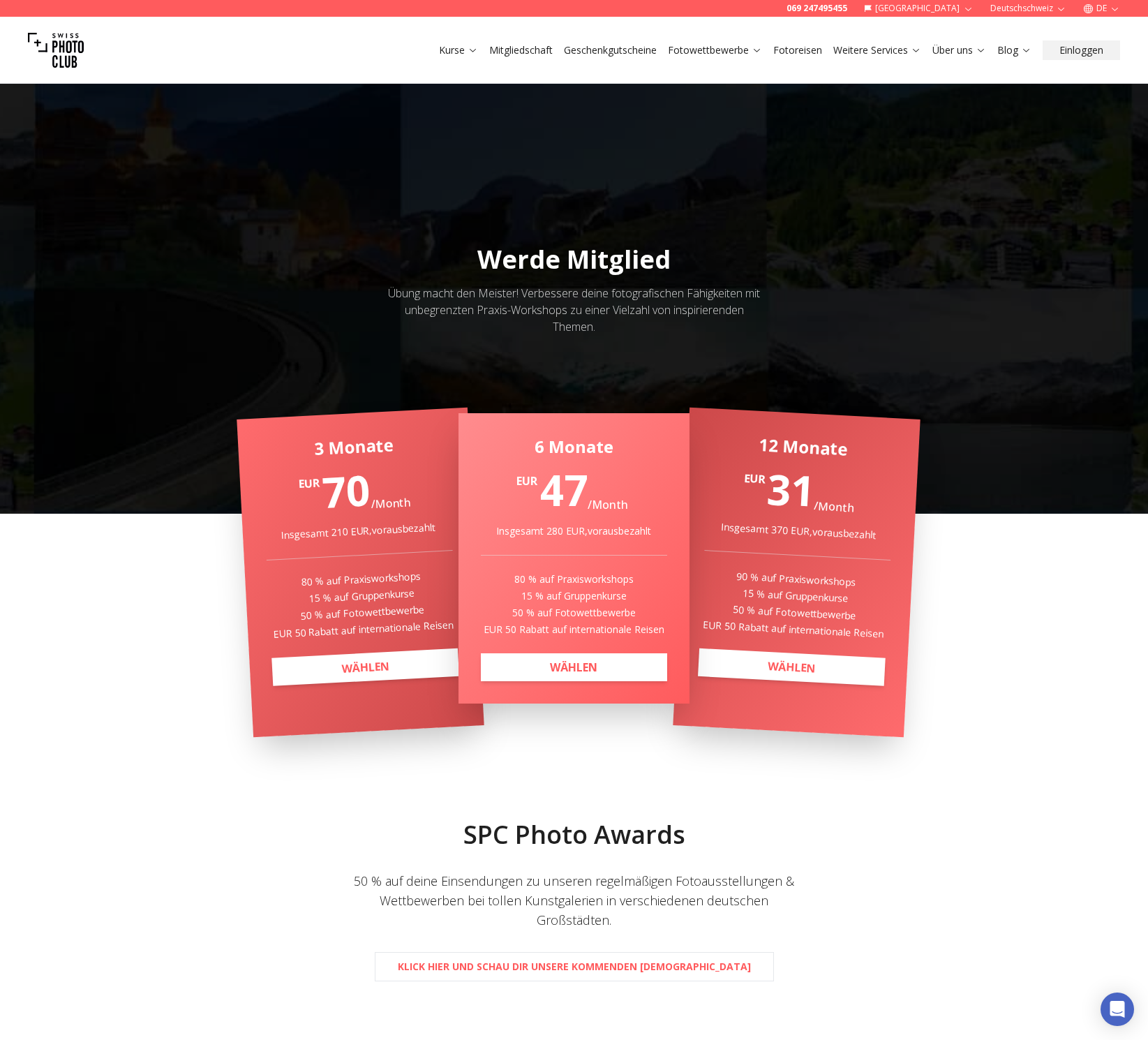
click at [467, 51] on icon at bounding box center [473, 50] width 10 height 10
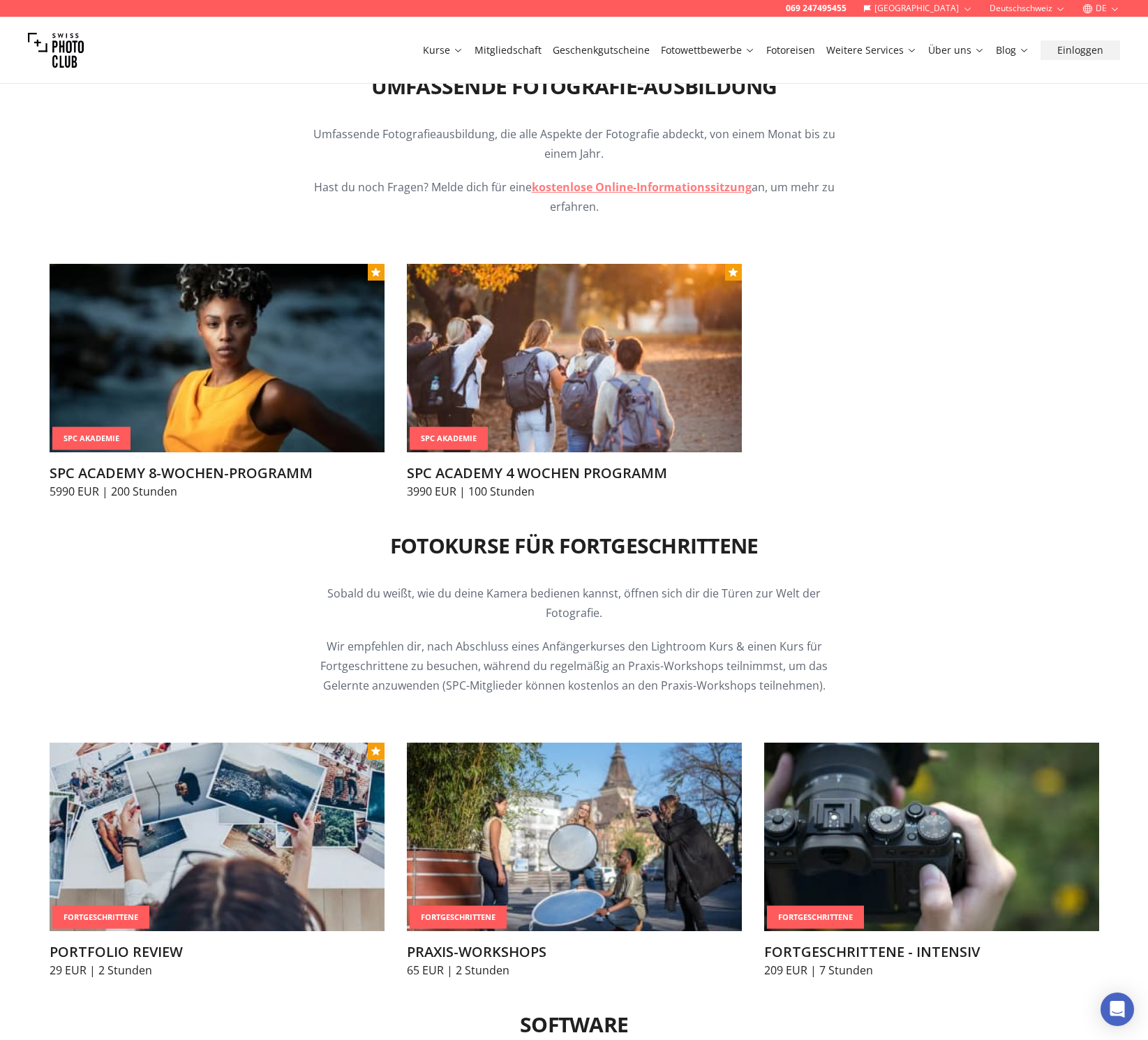
scroll to position [1288, 0]
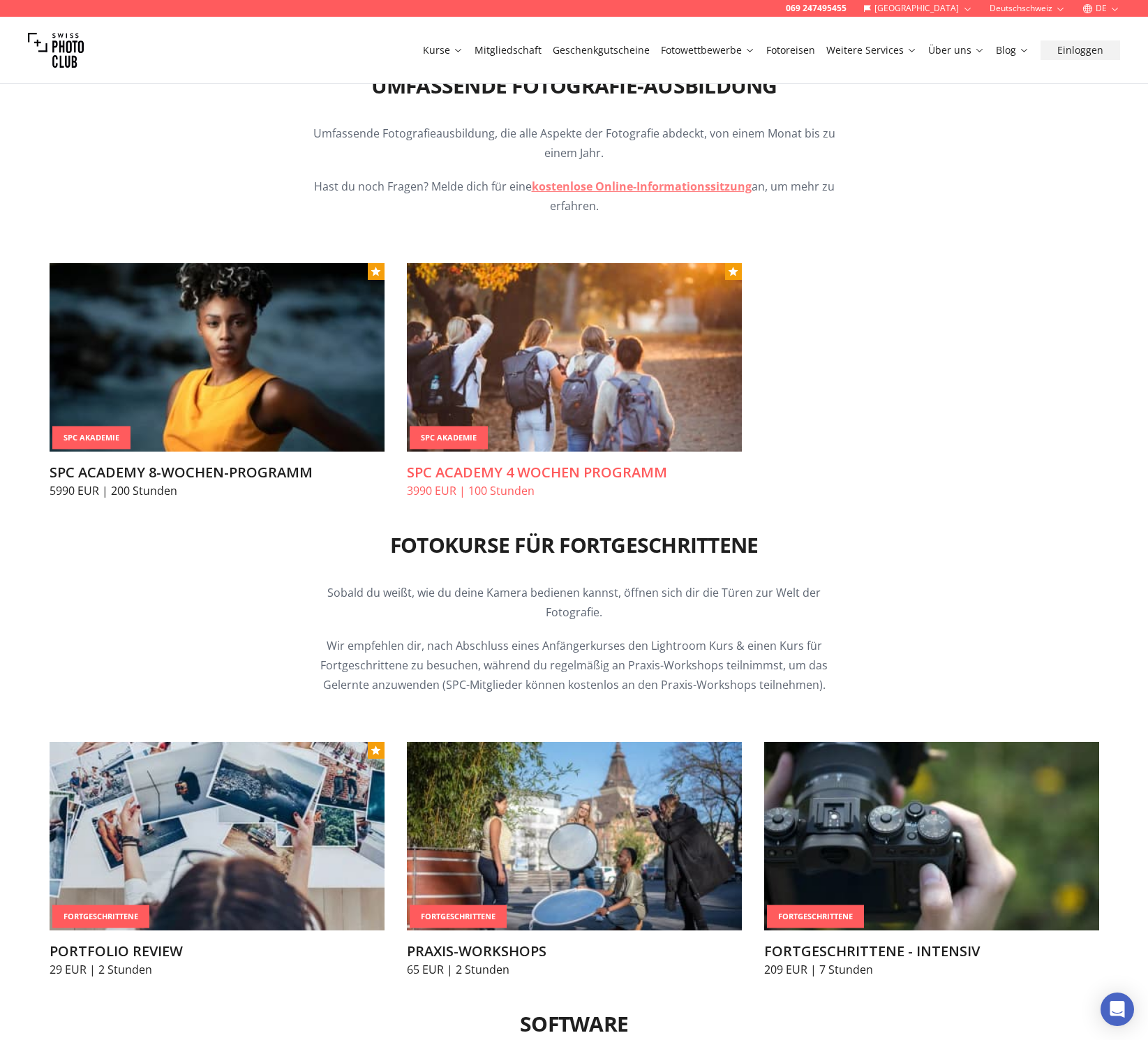
click at [463, 421] on img at bounding box center [574, 358] width 335 height 189
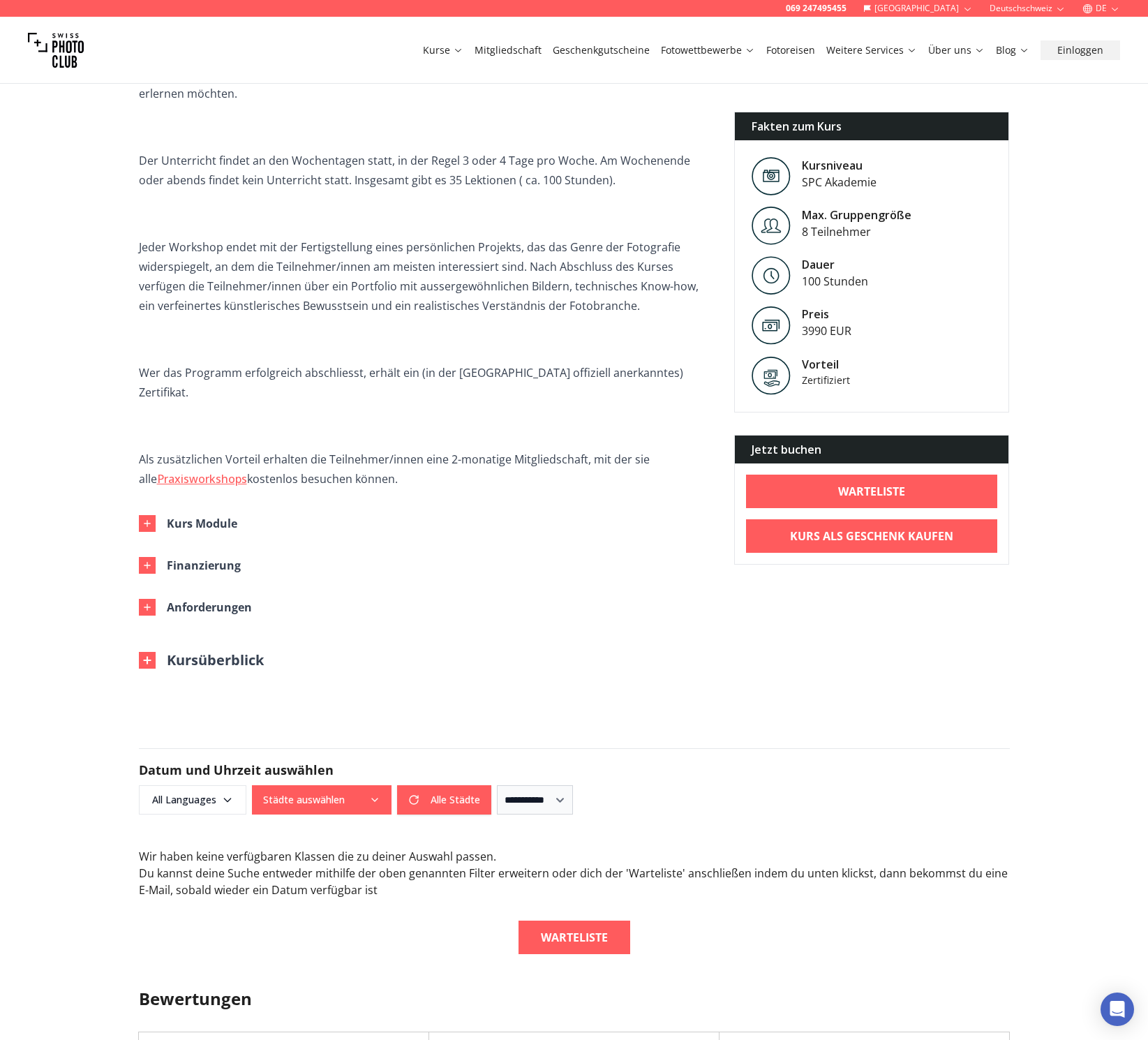
scroll to position [425, 0]
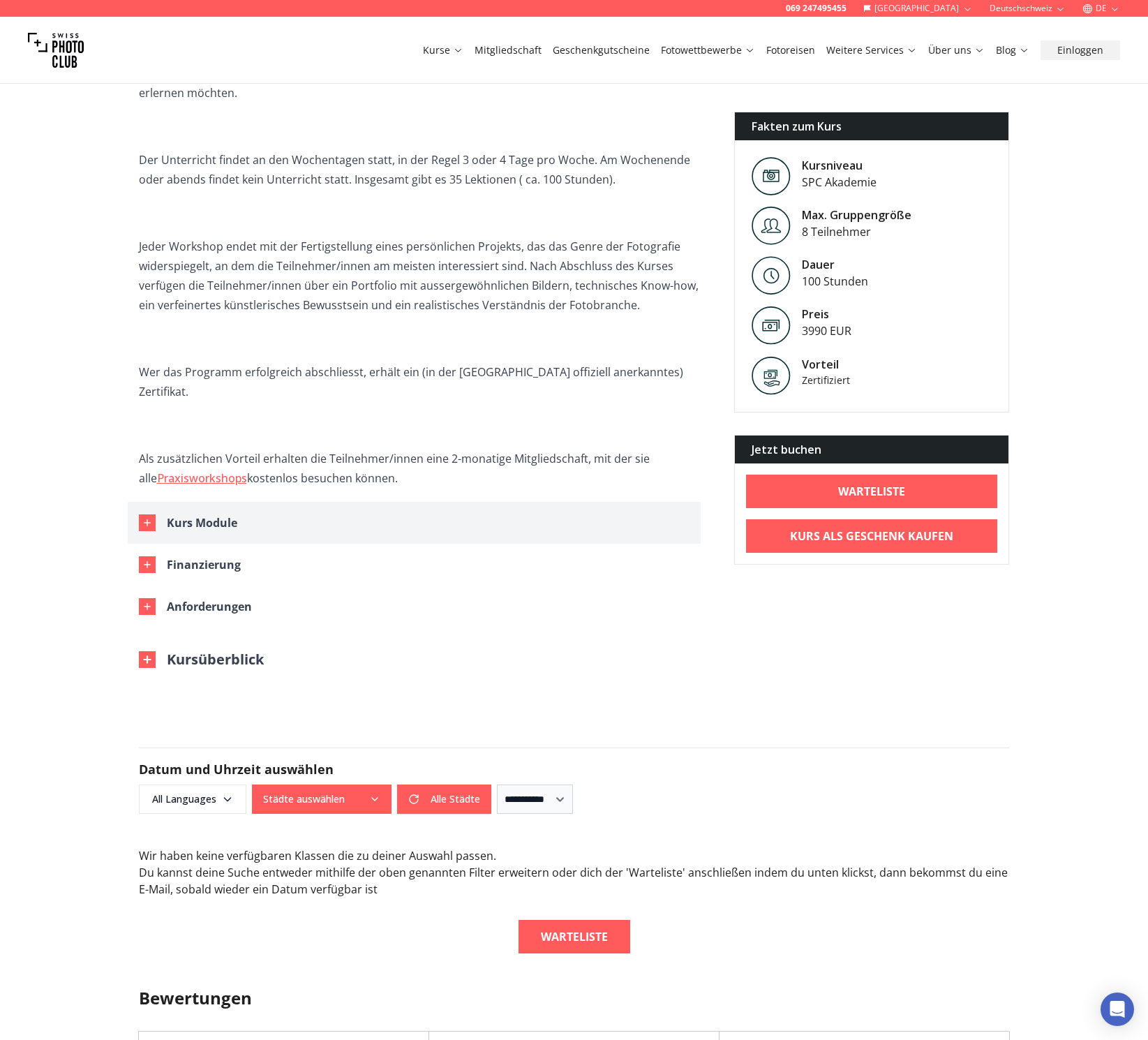
click at [146, 514] on div "button" at bounding box center [147, 523] width 17 height 17
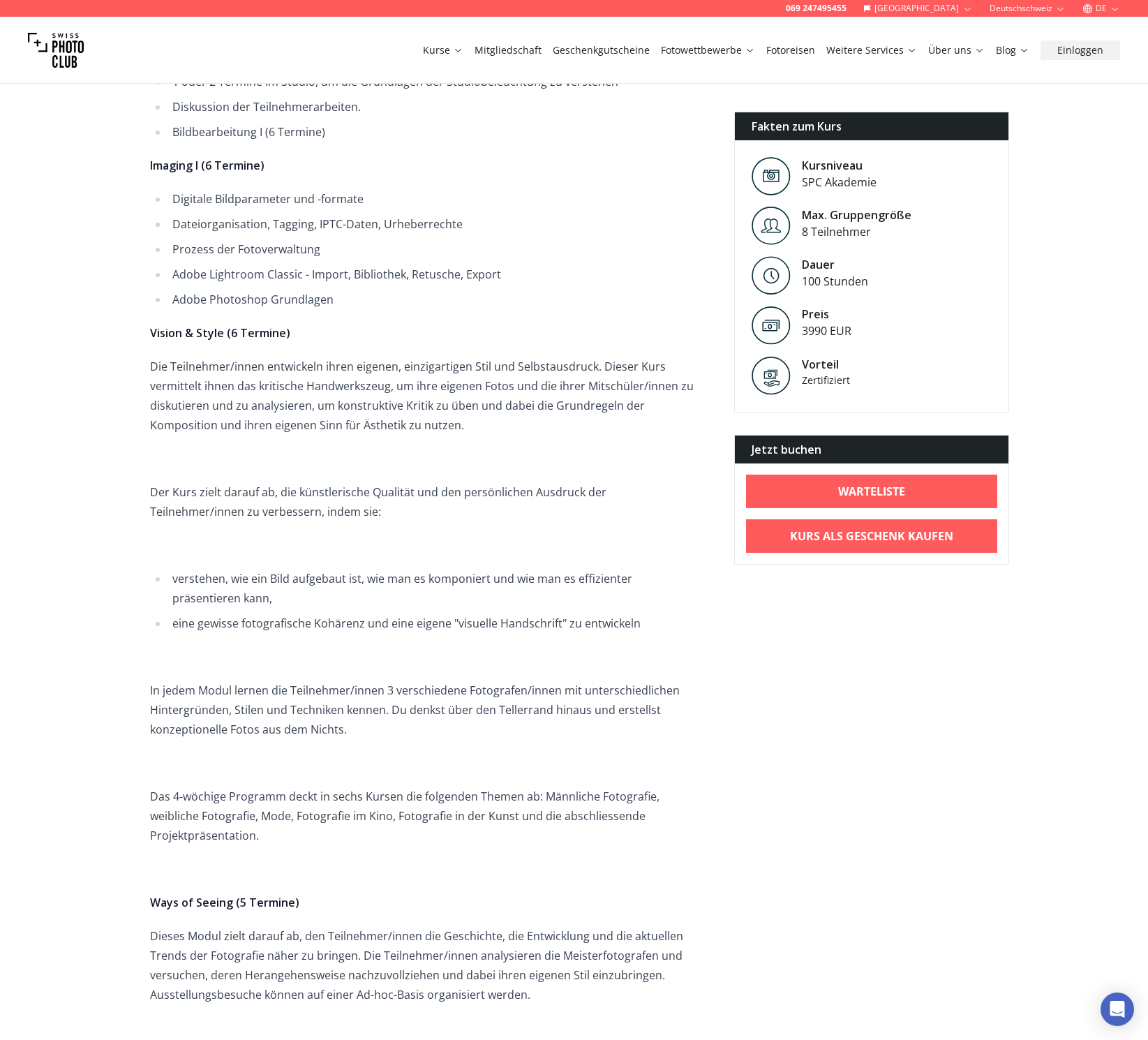
scroll to position [997, 0]
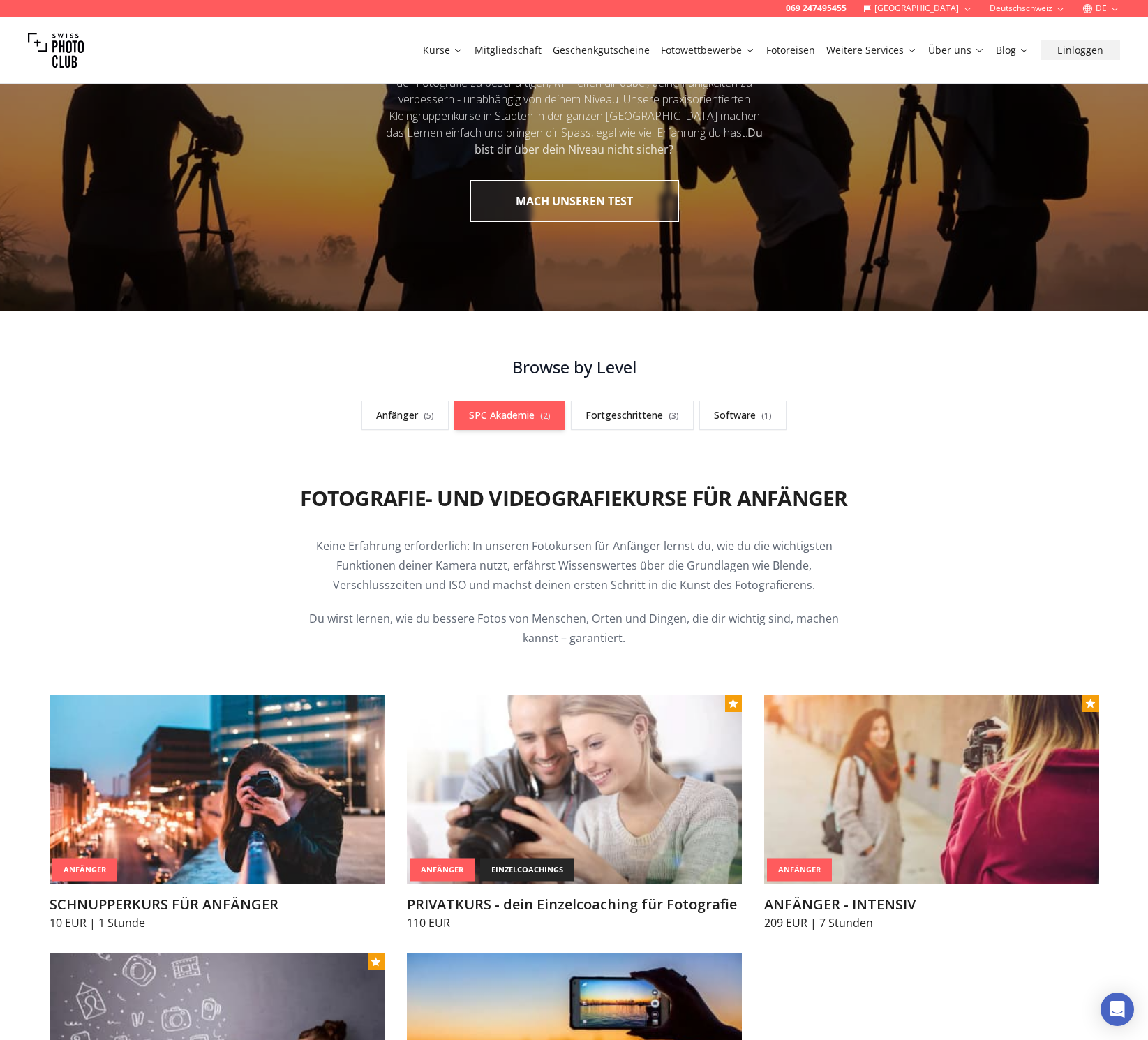
scroll to position [138, 0]
drag, startPoint x: 591, startPoint y: 428, endPoint x: 571, endPoint y: 442, distance: 24.4
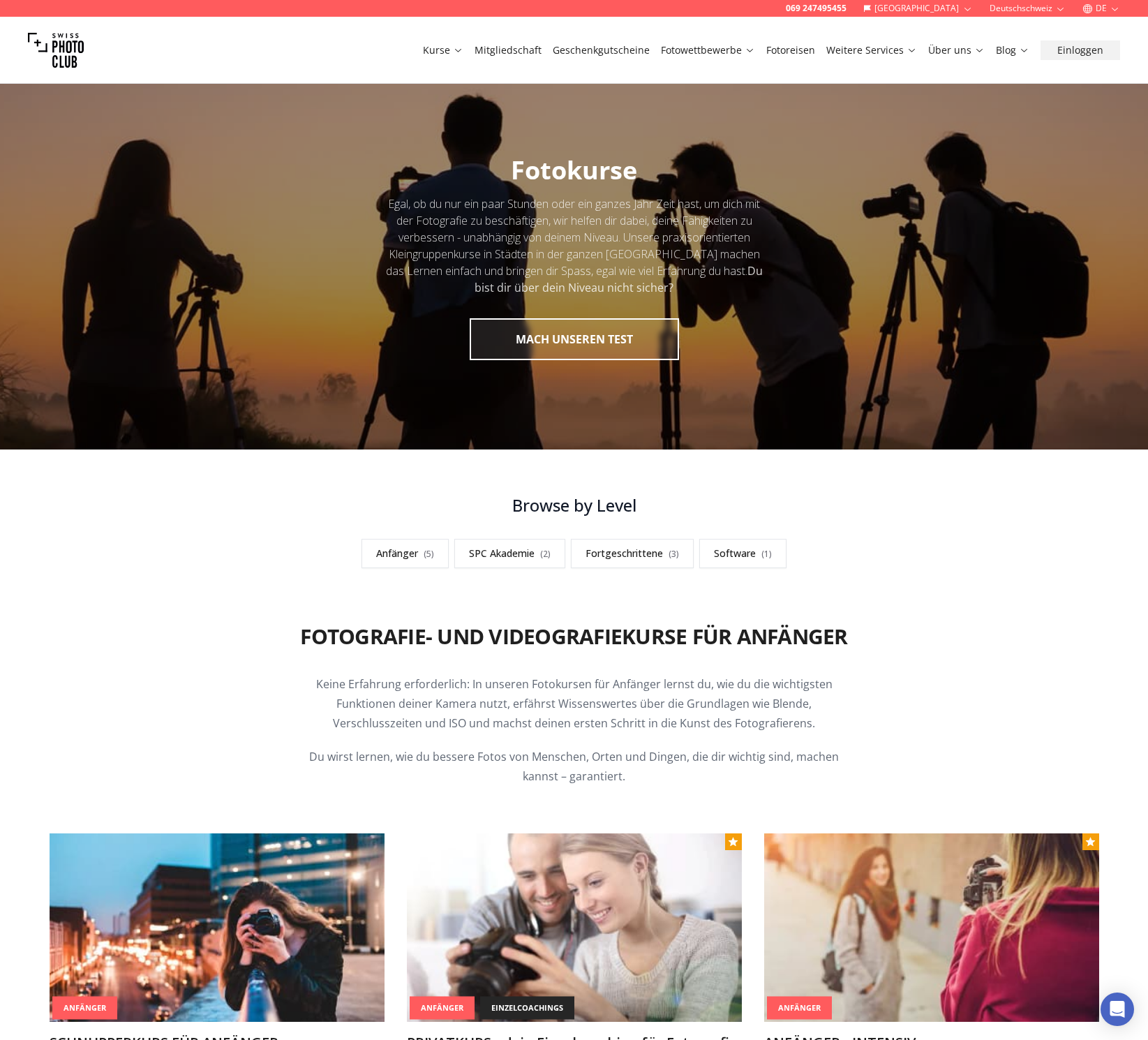
scroll to position [0, 0]
click at [554, 339] on button "MACH UNSEREN TEST" at bounding box center [574, 339] width 210 height 42
